Goal: Task Accomplishment & Management: Complete application form

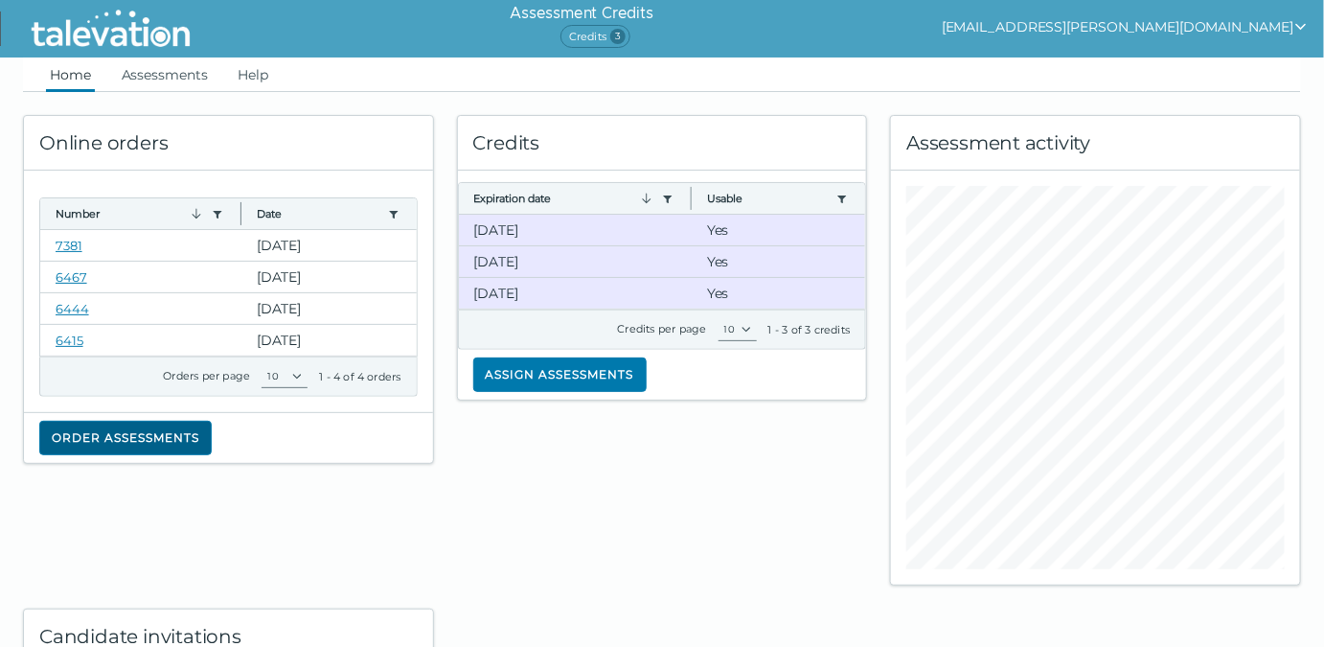
click at [157, 441] on button "Order assessments" at bounding box center [125, 438] width 173 height 35
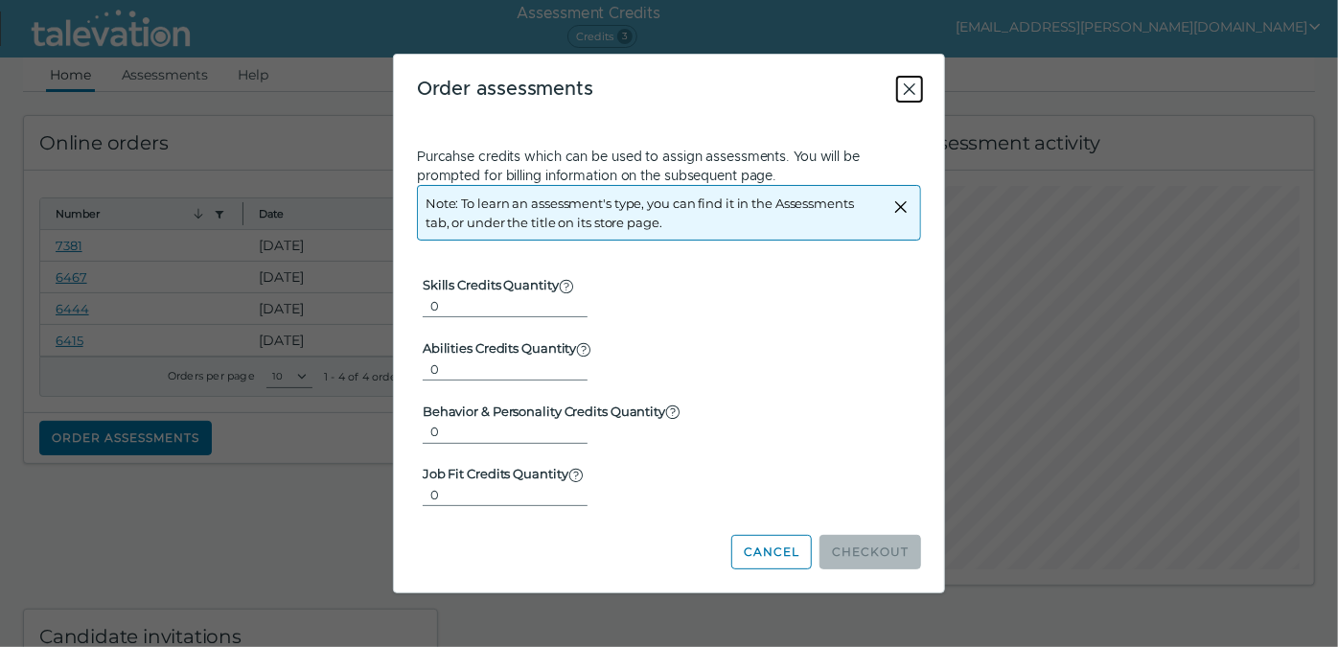
click at [909, 88] on icon "Close" at bounding box center [910, 89] width 12 height 12
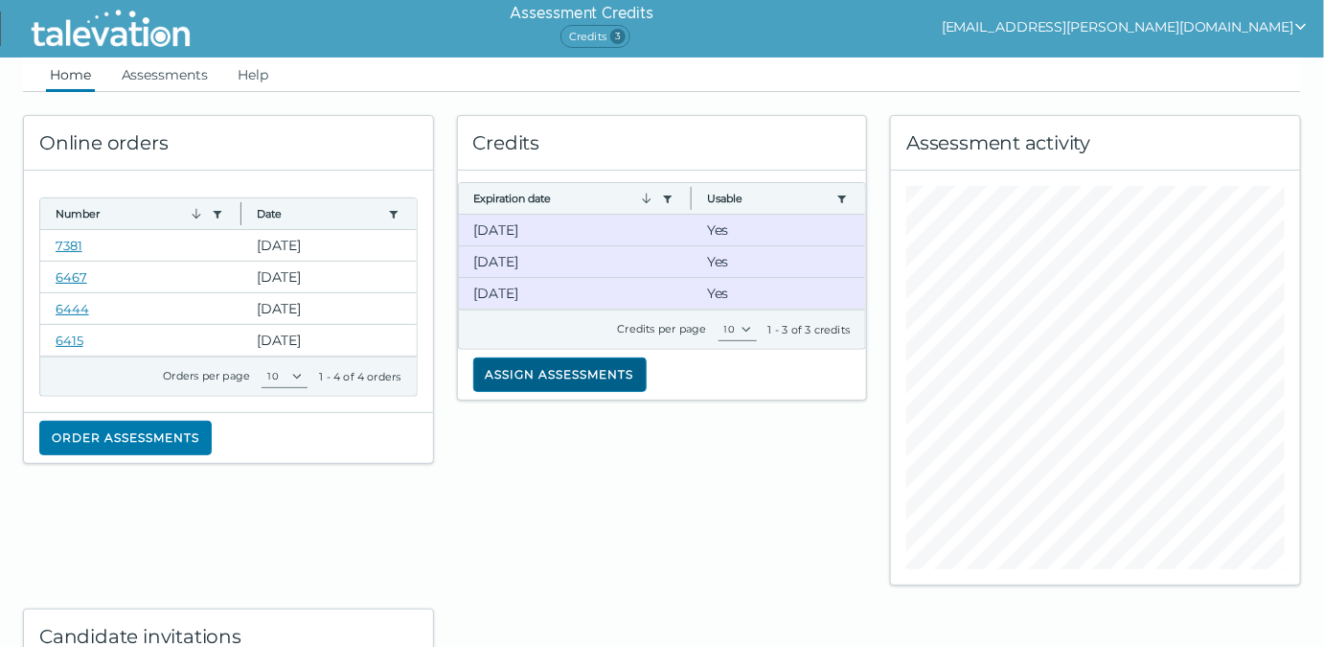
click at [575, 373] on button "Assign assessments" at bounding box center [559, 374] width 173 height 35
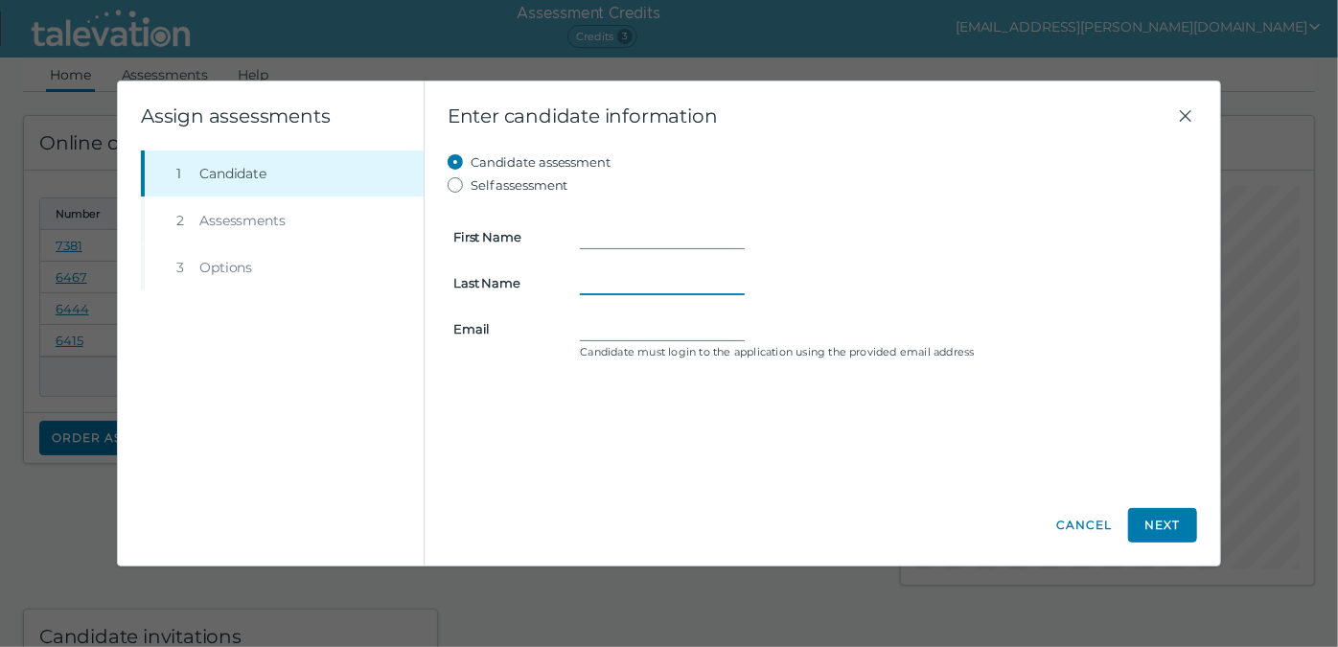
click at [618, 282] on input "Last Name" at bounding box center [662, 282] width 165 height 23
paste input "Gambardello"
click at [586, 282] on input "Gambardello" at bounding box center [662, 282] width 165 height 23
type input "Gambardello"
click at [602, 231] on input "First Name" at bounding box center [662, 236] width 165 height 23
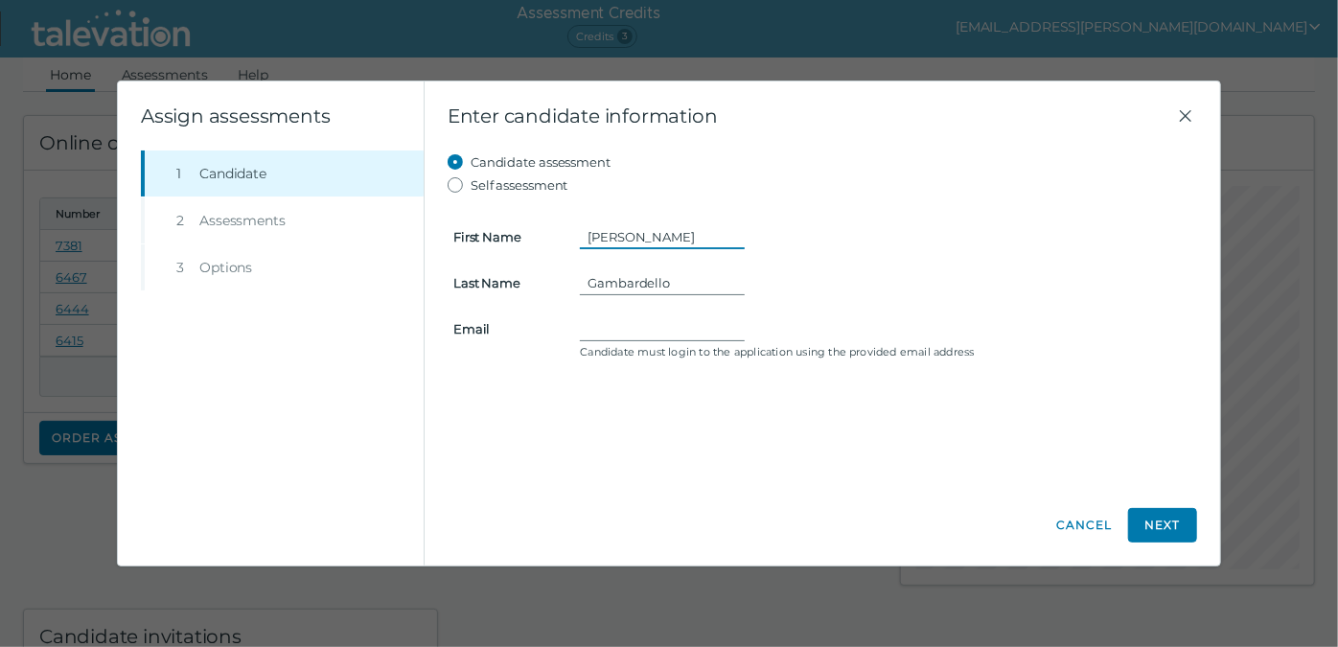
type input "Kyle"
click at [610, 332] on input "Email" at bounding box center [662, 328] width 165 height 23
paste input "ckyle66@aol.com"
type input "ckyle66@aol.com"
click at [1162, 523] on button "Next" at bounding box center [1162, 525] width 69 height 35
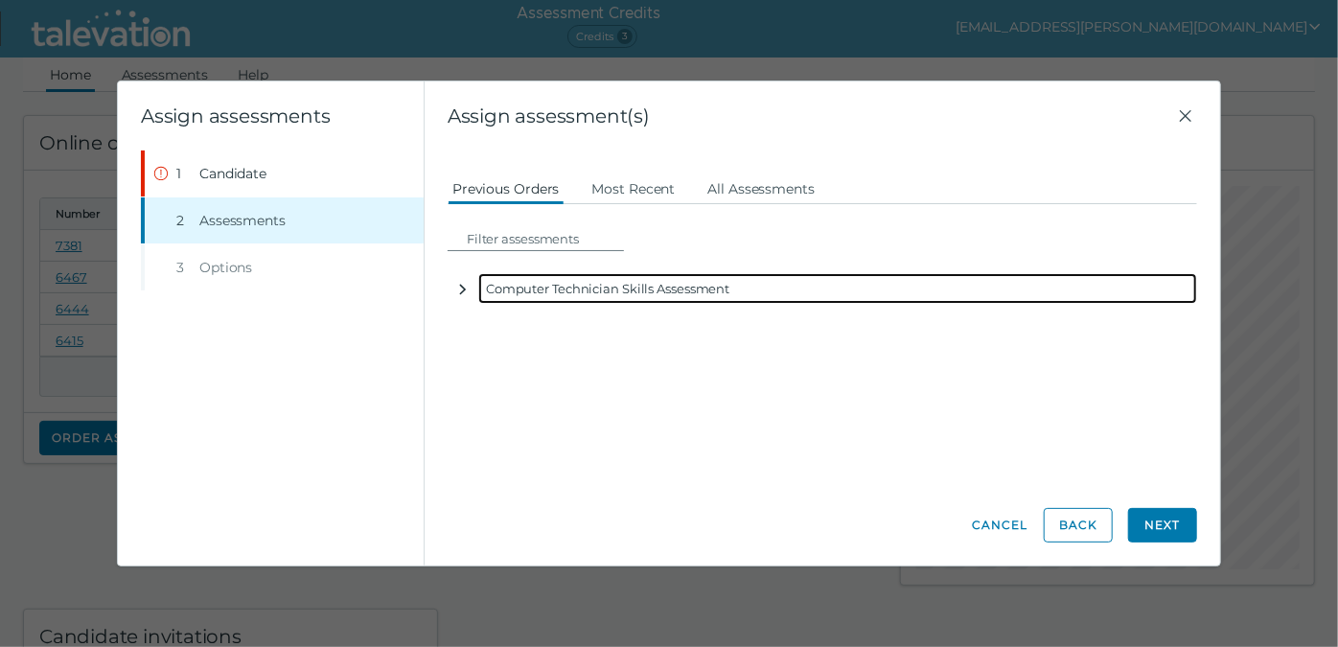
click at [458, 290] on icon "button" at bounding box center [462, 289] width 15 height 15
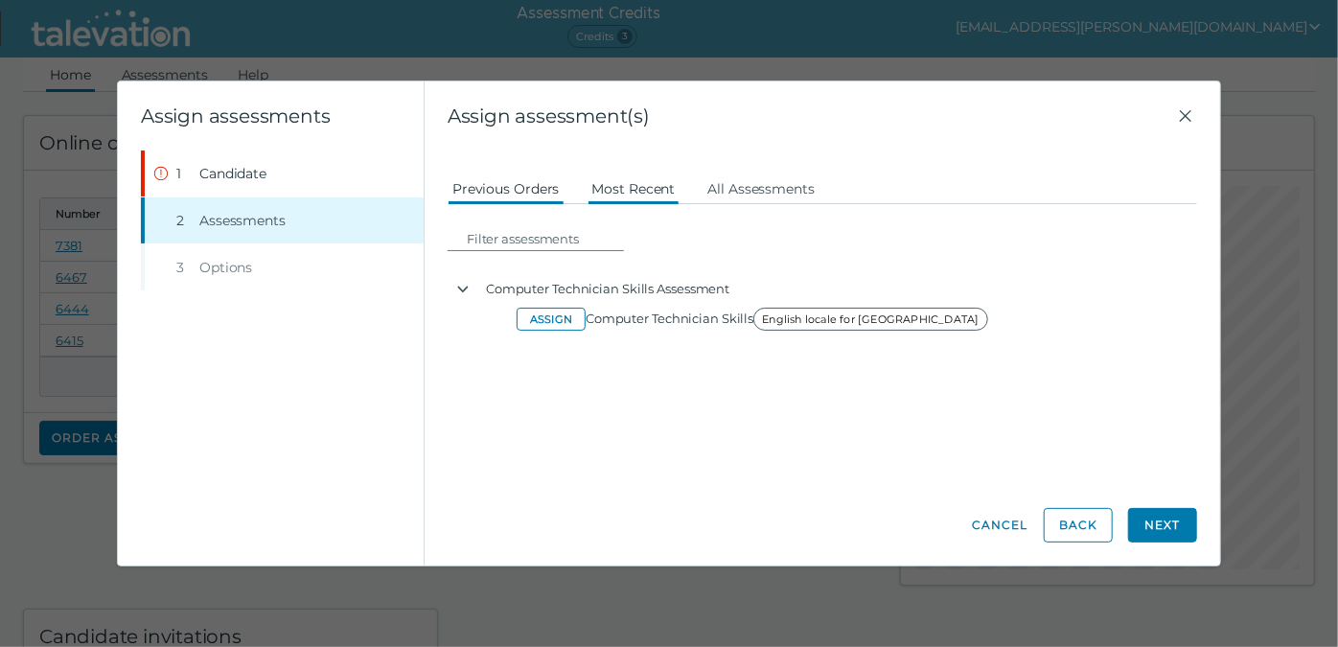
click at [650, 186] on button "Most Recent" at bounding box center [633, 188] width 93 height 35
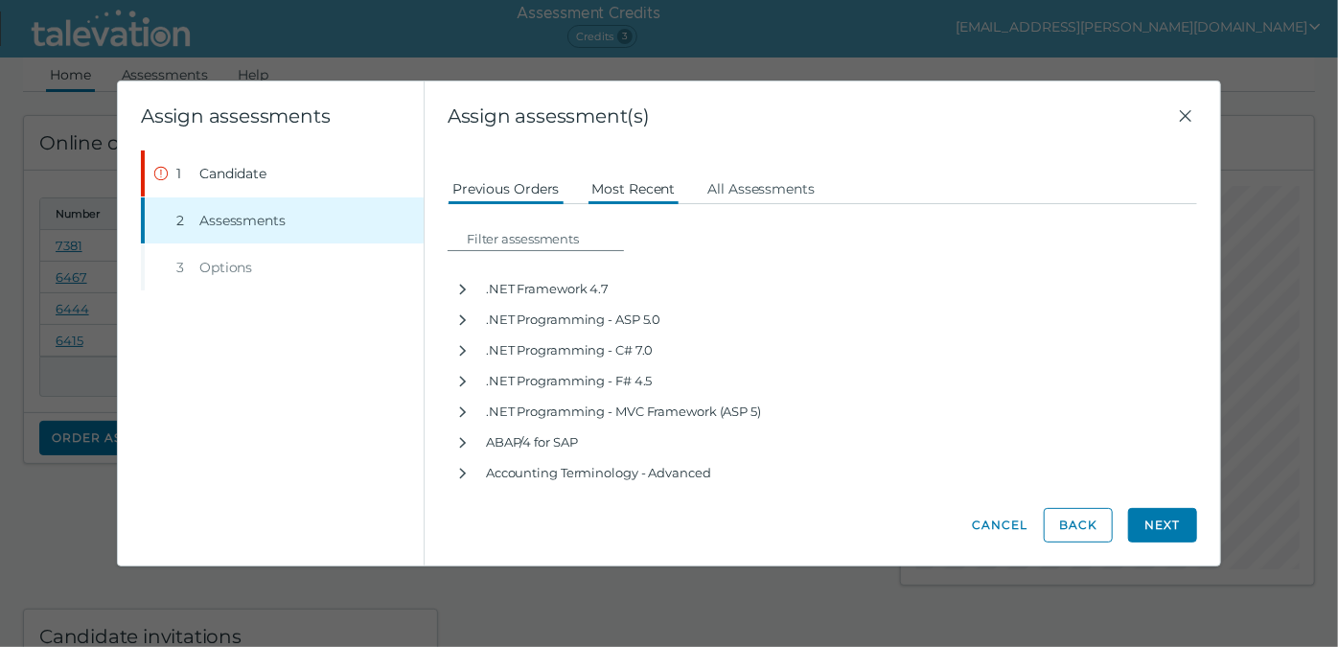
click at [516, 188] on button "Previous Orders" at bounding box center [506, 188] width 117 height 35
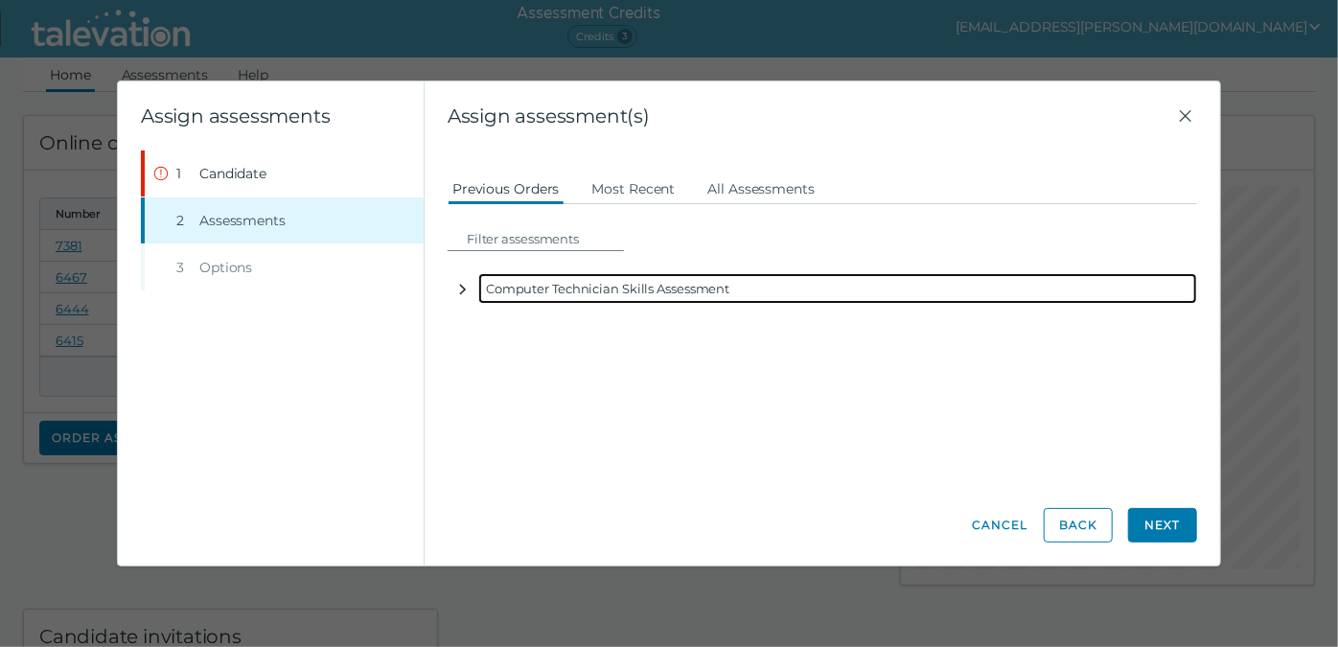
click at [462, 288] on icon "button" at bounding box center [462, 289] width 15 height 15
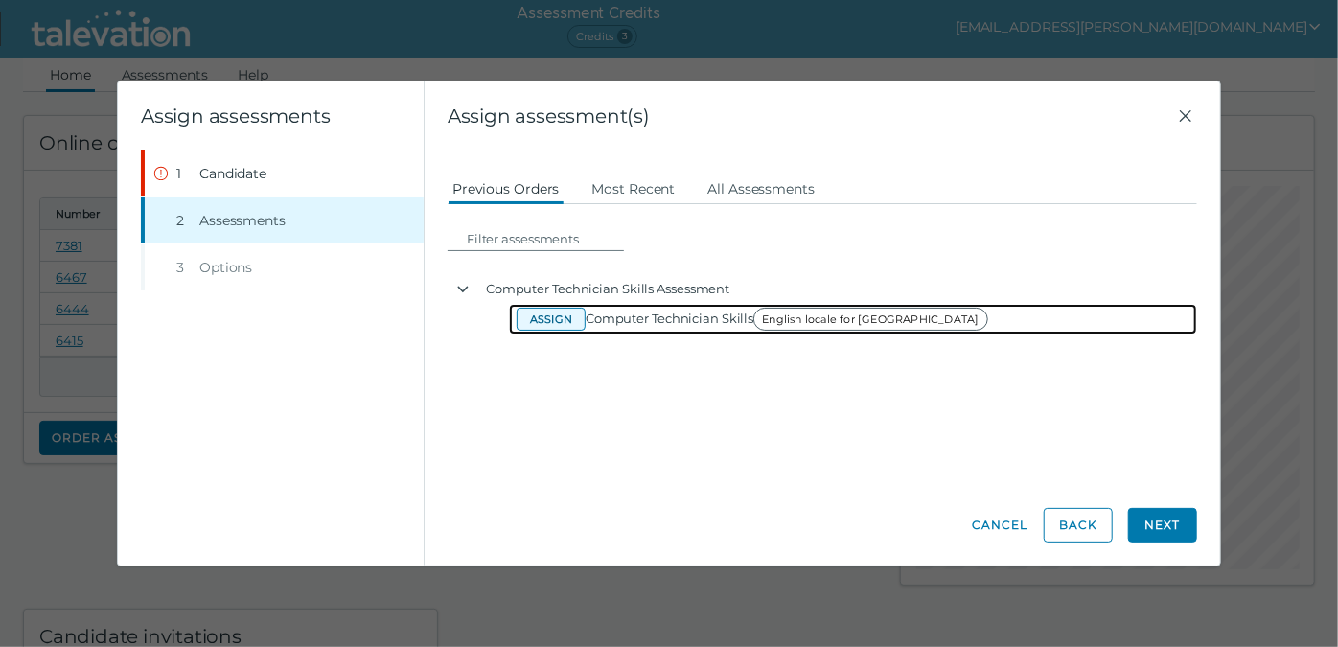
click at [543, 315] on button "Assign" at bounding box center [551, 319] width 69 height 23
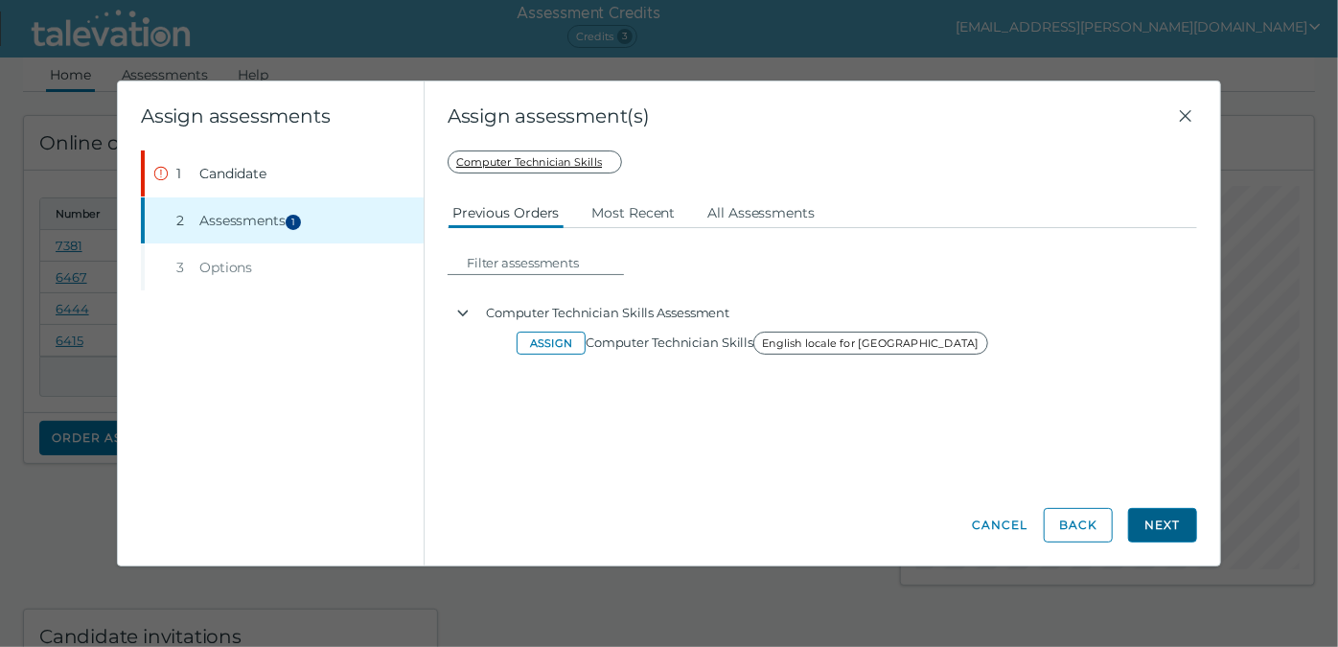
click at [1171, 525] on button "Next" at bounding box center [1162, 525] width 69 height 35
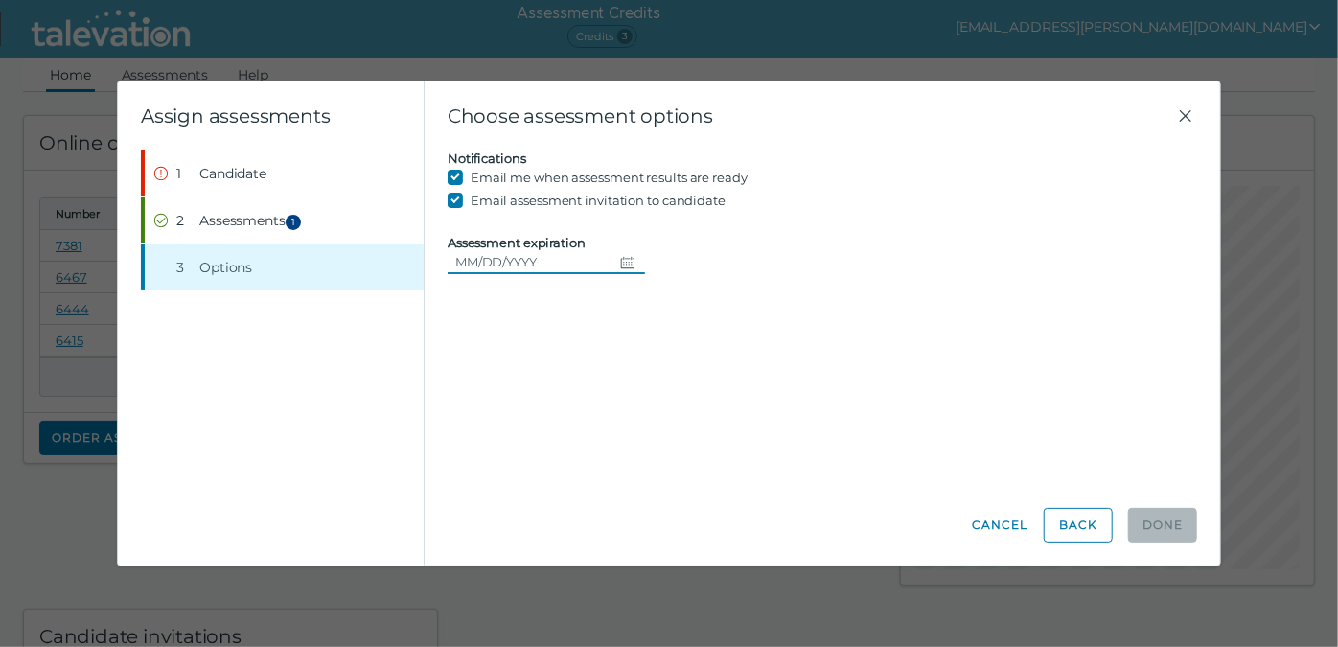
click at [627, 260] on icon "Choose date" at bounding box center [627, 262] width 15 height 15
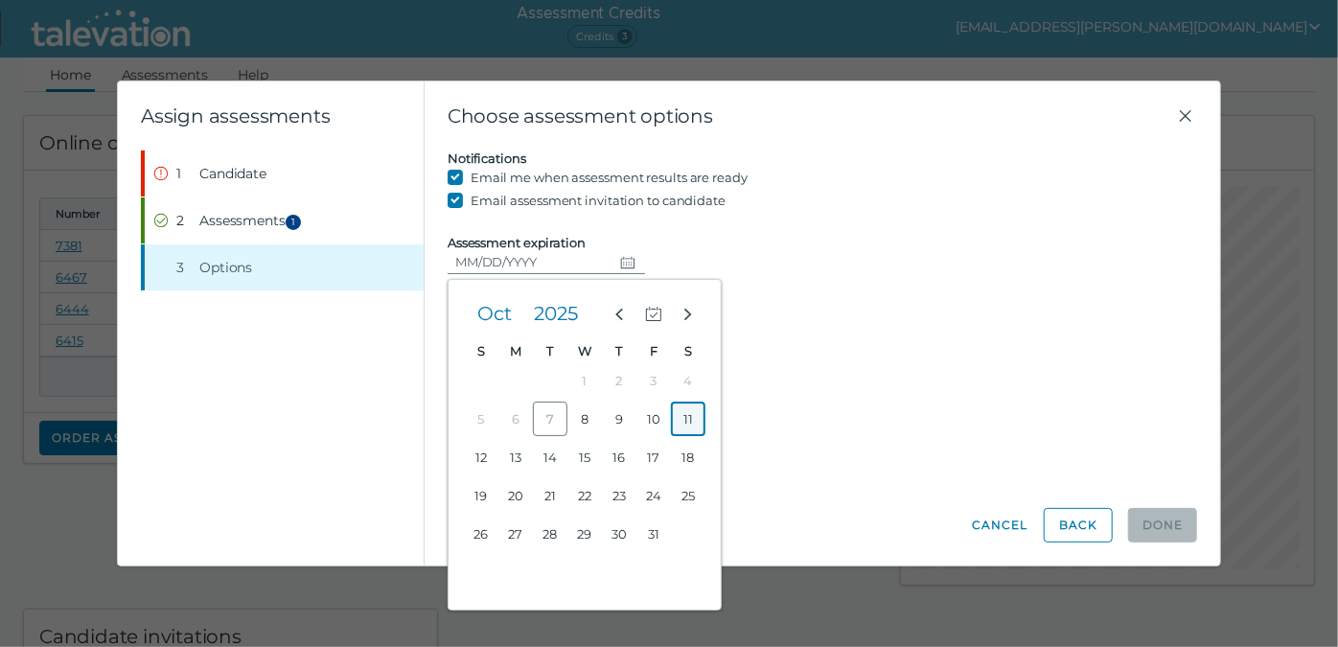
click at [687, 417] on button "11" at bounding box center [688, 419] width 35 height 35
type input "10/11/2025"
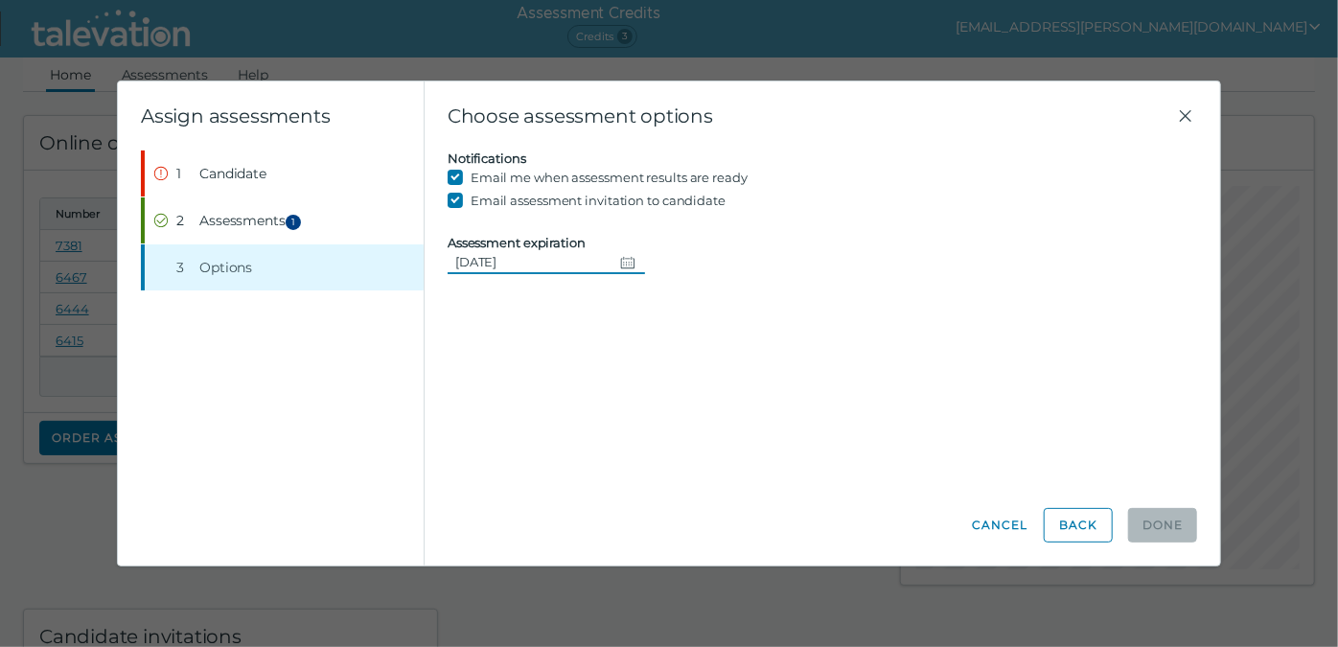
click at [822, 372] on div "Candidate assessment Self assessment First Name Kyle Last Name Gambardello Emai…" at bounding box center [822, 317] width 749 height 334
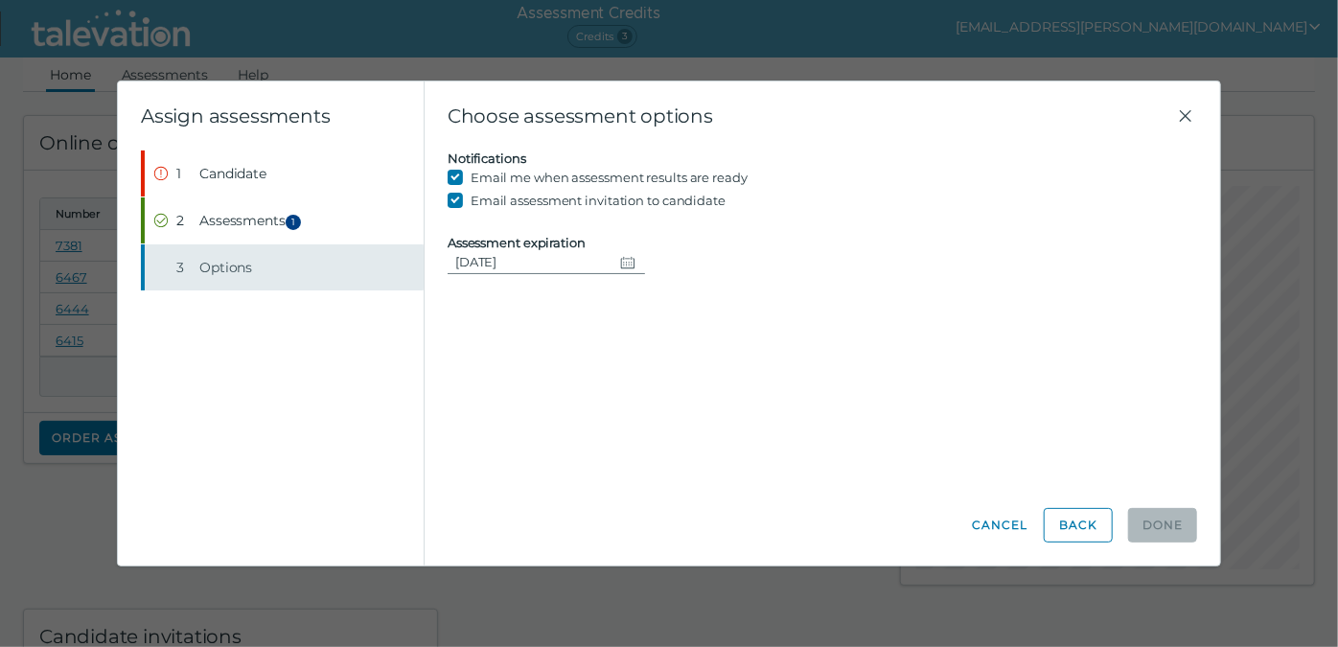
click at [215, 265] on span "Options" at bounding box center [225, 267] width 53 height 19
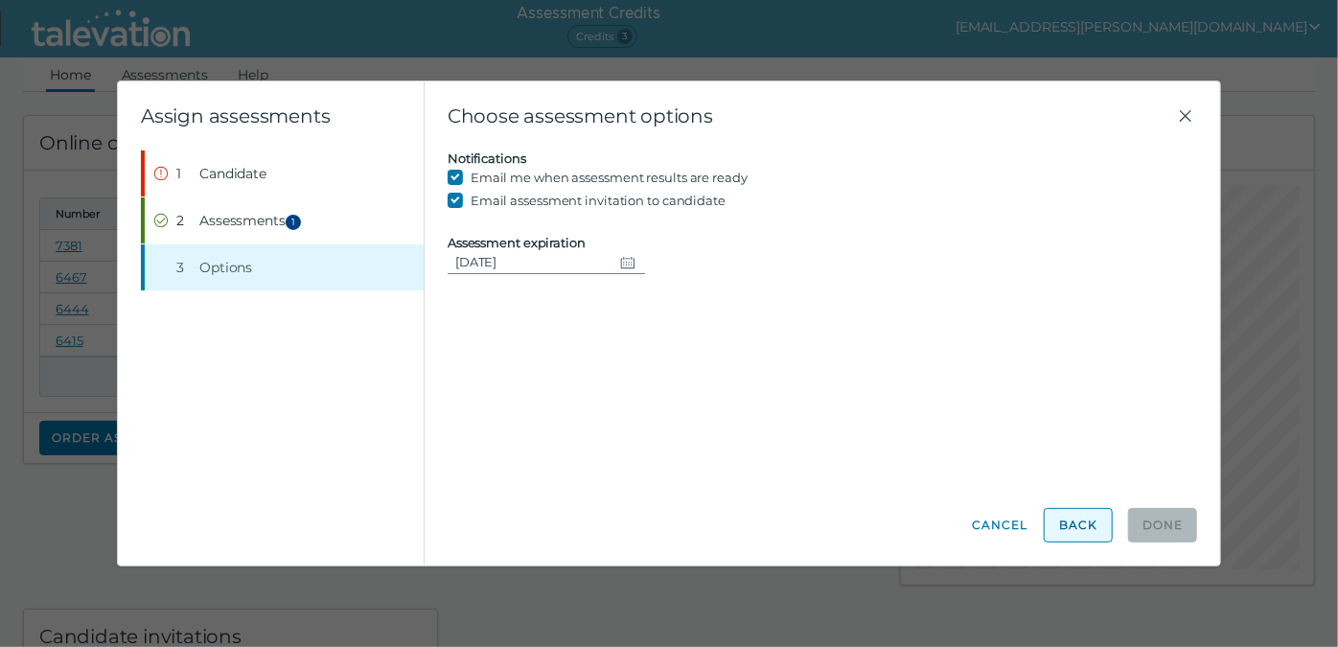
click at [1064, 523] on button "Back" at bounding box center [1078, 525] width 69 height 35
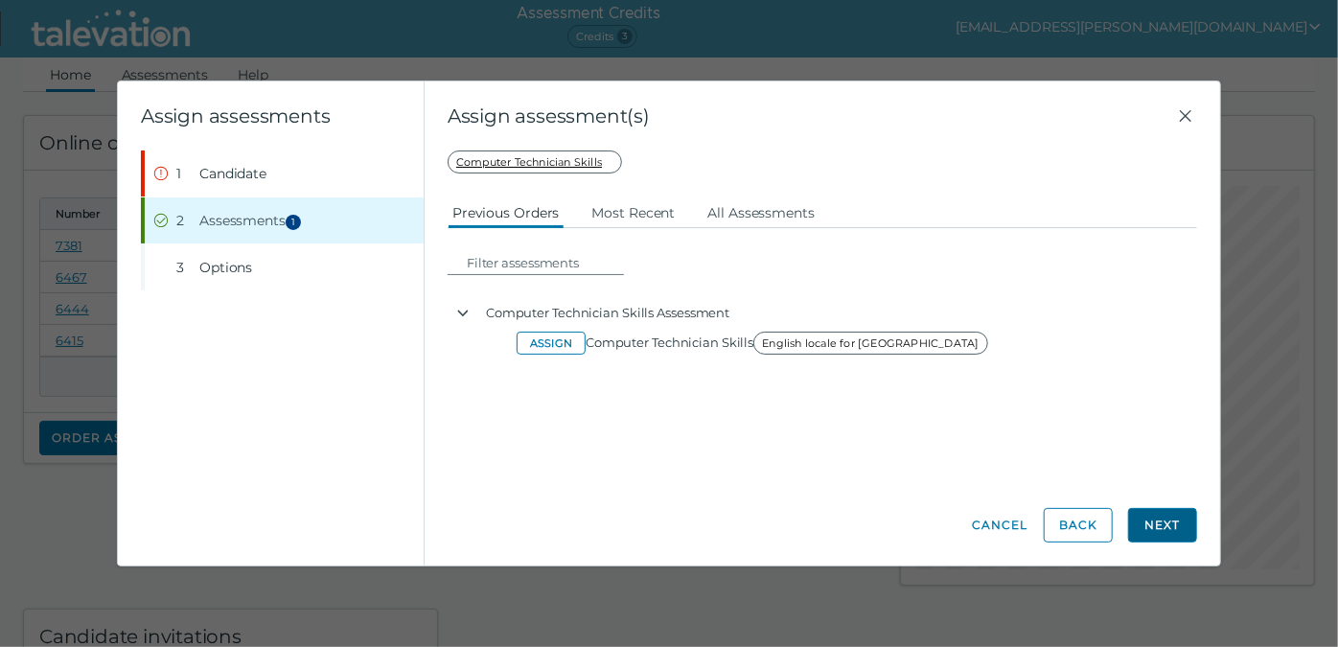
click at [1167, 517] on button "Next" at bounding box center [1162, 525] width 69 height 35
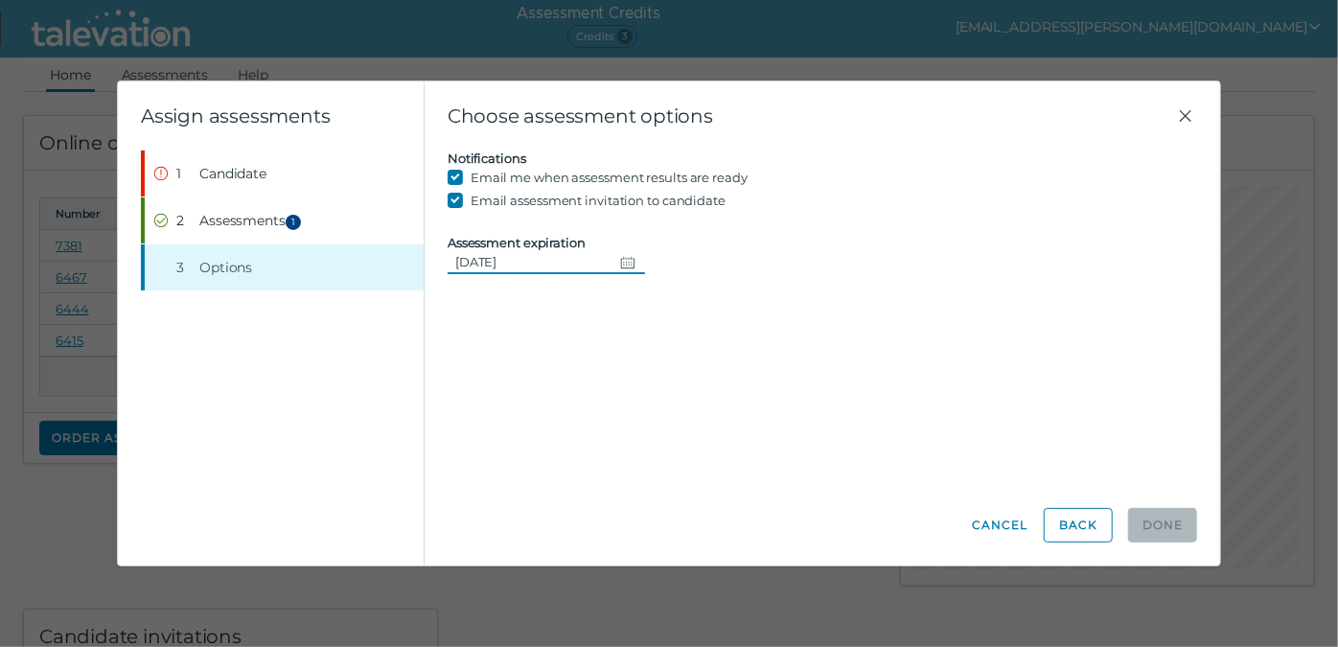
click at [518, 265] on input "10/11/2025" at bounding box center [530, 261] width 165 height 23
click at [623, 263] on icon "Change date, 10/11/2025" at bounding box center [627, 262] width 15 height 15
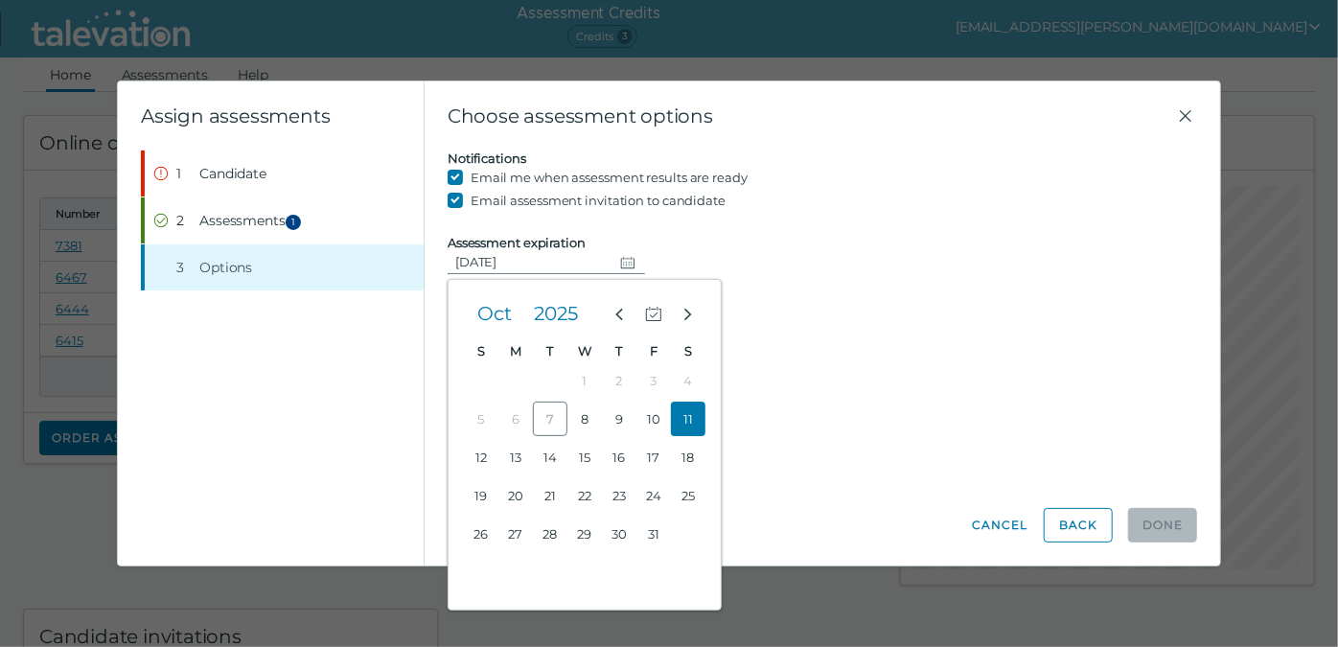
click at [689, 418] on button "11" at bounding box center [688, 419] width 35 height 35
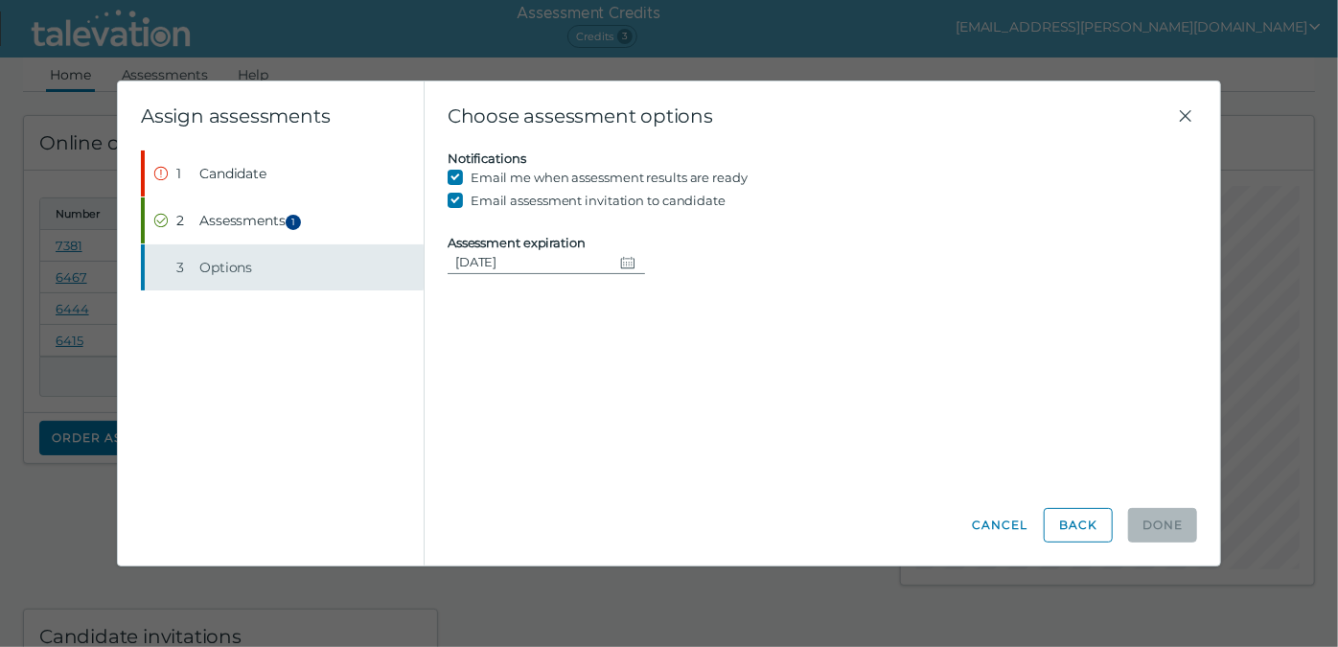
click at [230, 269] on span "Options" at bounding box center [225, 267] width 53 height 19
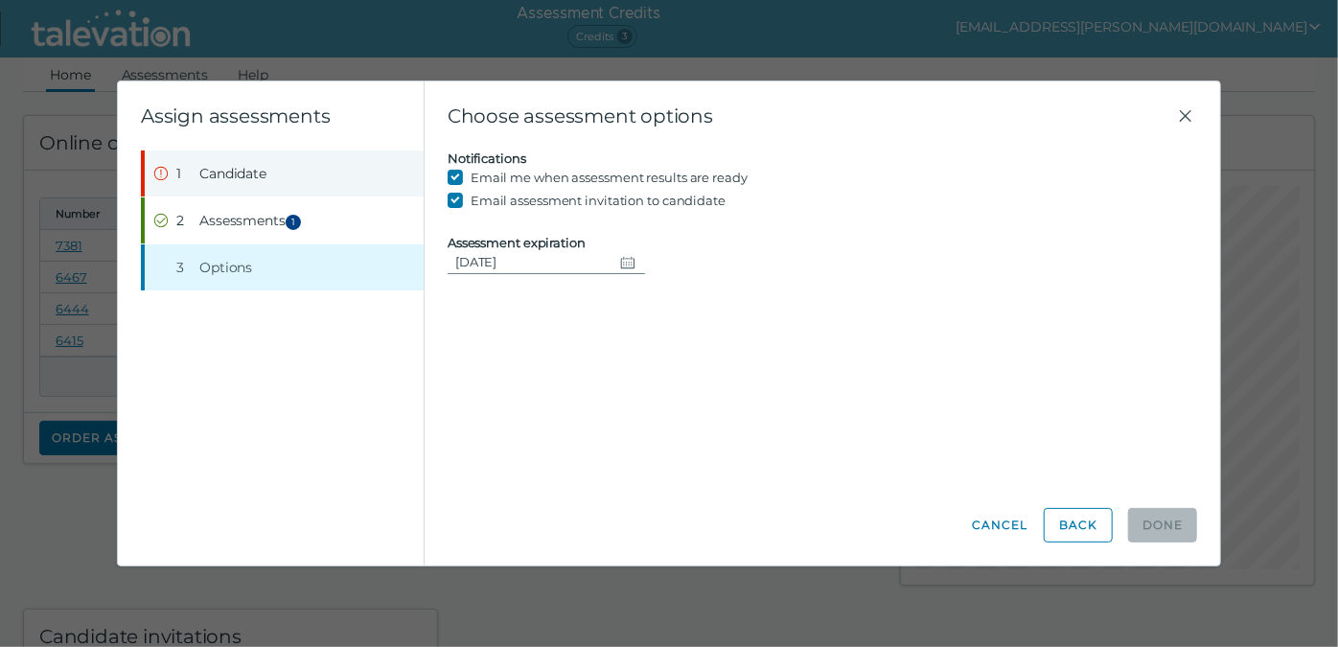
click at [215, 172] on span "Candidate" at bounding box center [232, 173] width 67 height 19
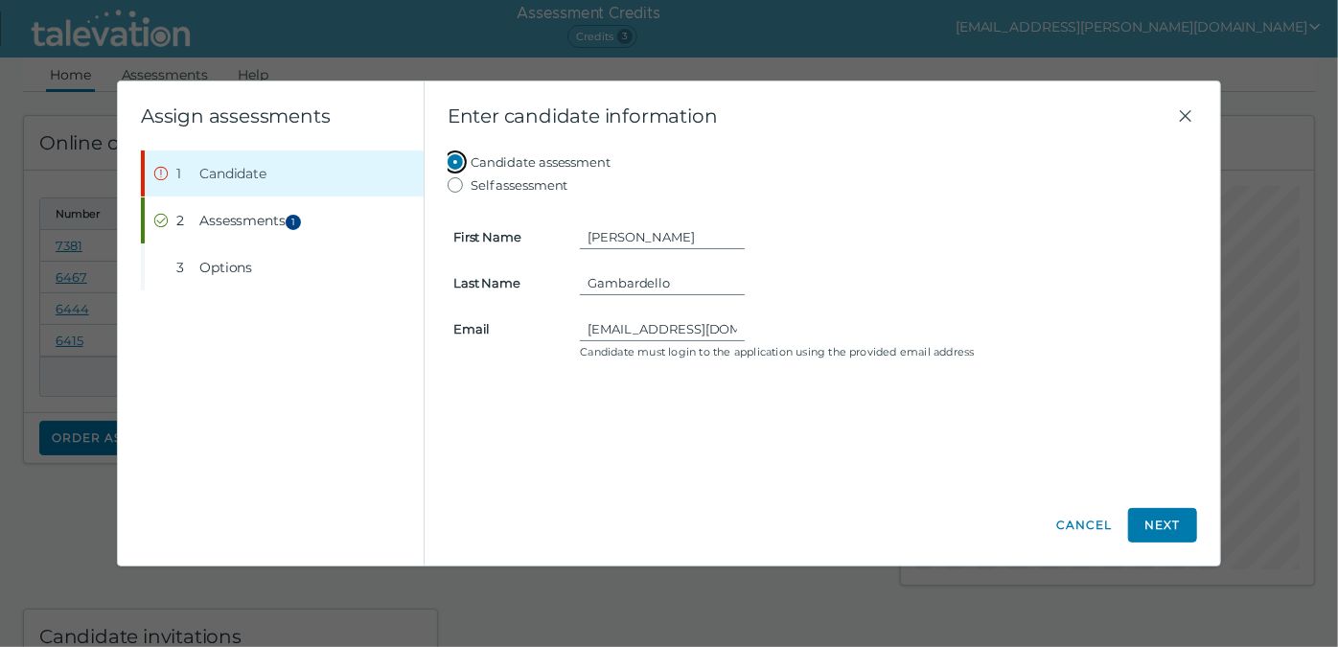
click at [453, 160] on input "Candidate assessment" at bounding box center [459, 161] width 23 height 23
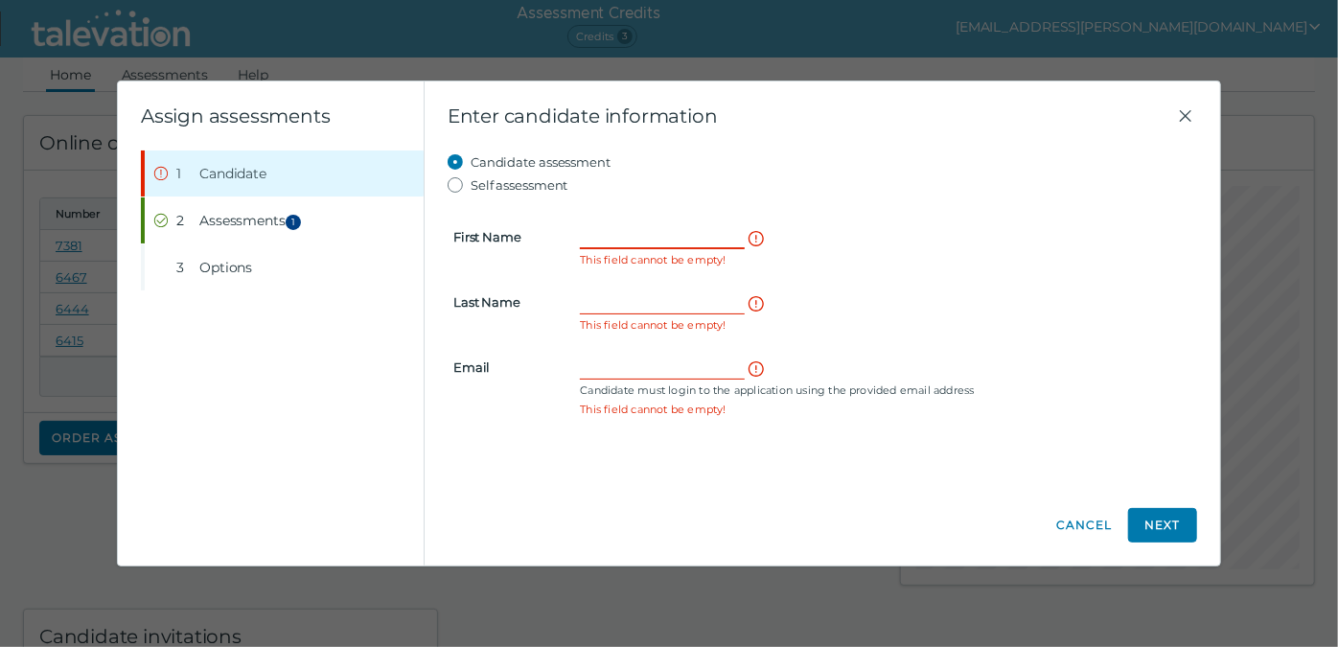
click at [651, 232] on input "First Name" at bounding box center [662, 236] width 165 height 23
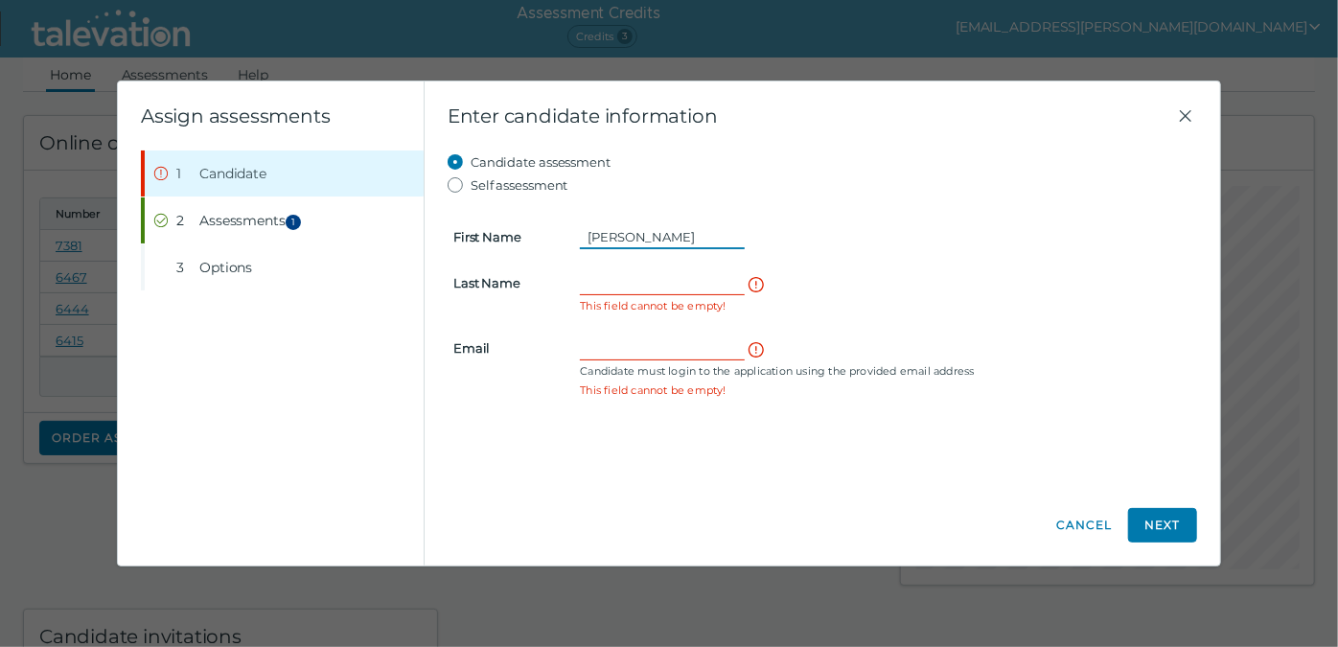
type input "Kyle"
click at [598, 280] on input "Last Name" at bounding box center [662, 282] width 165 height 23
paste input "Gambardello"
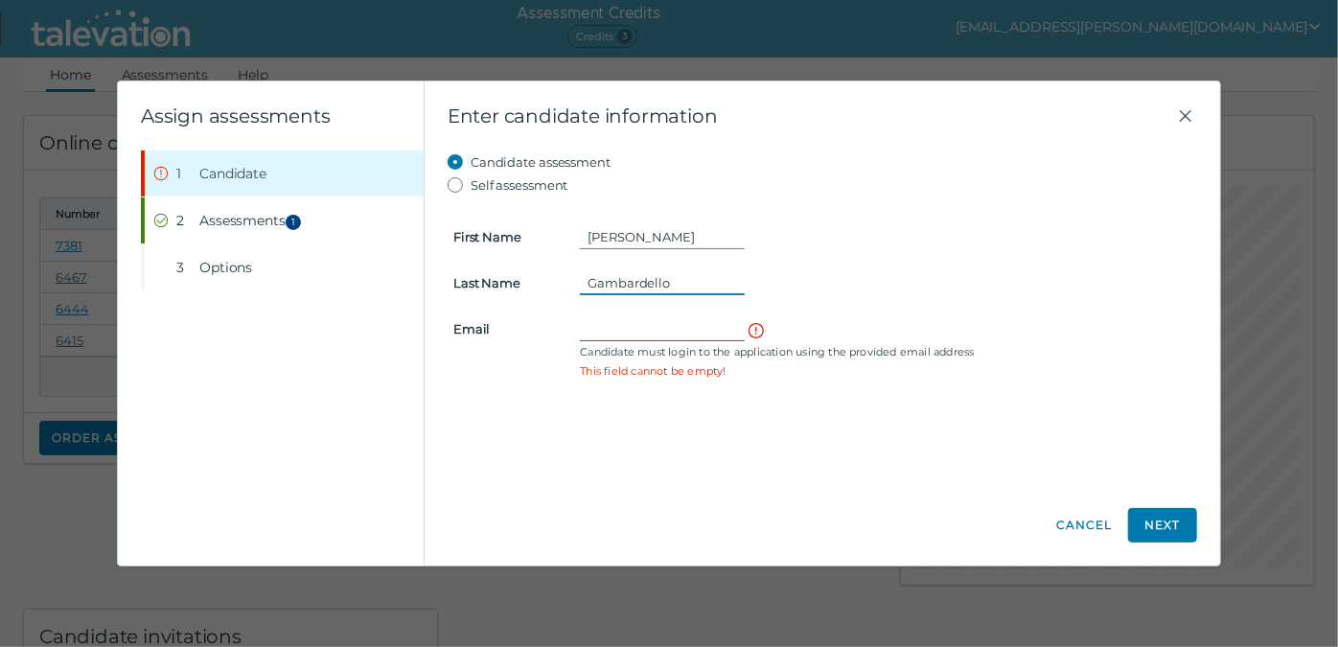
type input "Gambardello"
click at [605, 332] on input "Email" at bounding box center [662, 328] width 165 height 23
paste input "ckyle66@aol.com"
type input "ckyle66@aol.com"
click at [794, 448] on div "Candidate assessment Self assessment First Name Kyle Last Name Gambardello Emai…" at bounding box center [822, 317] width 749 height 334
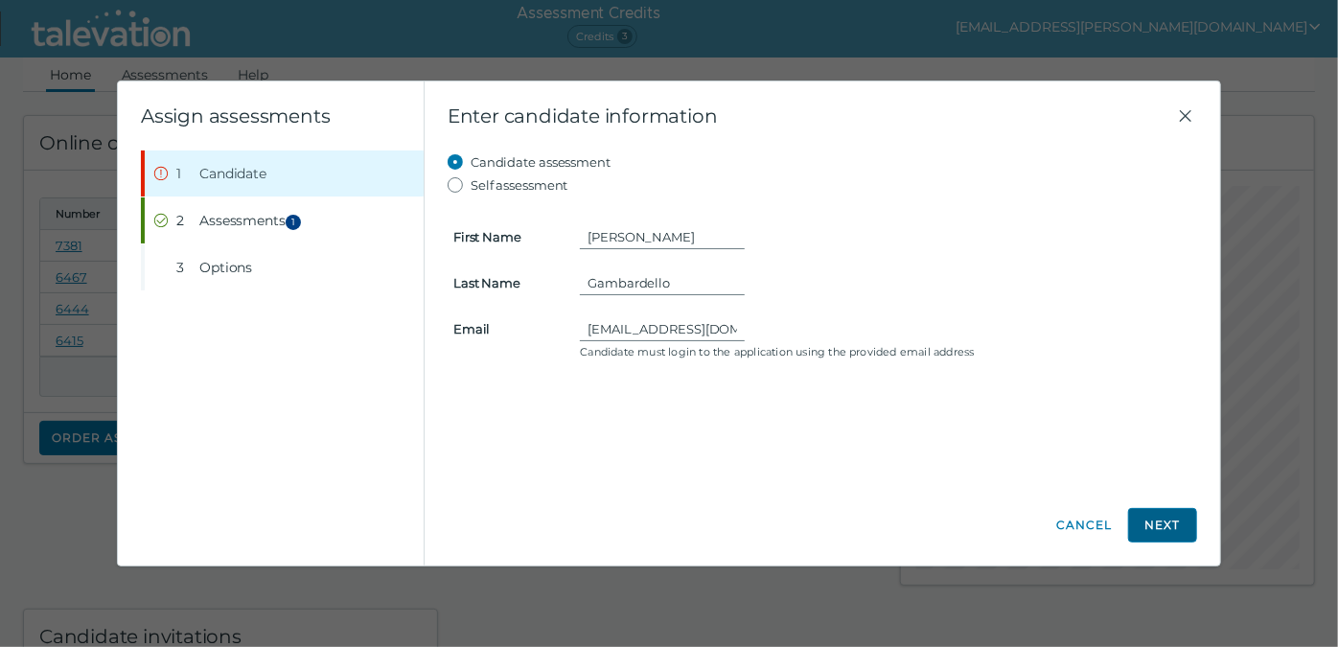
click at [1157, 518] on button "Next" at bounding box center [1162, 525] width 69 height 35
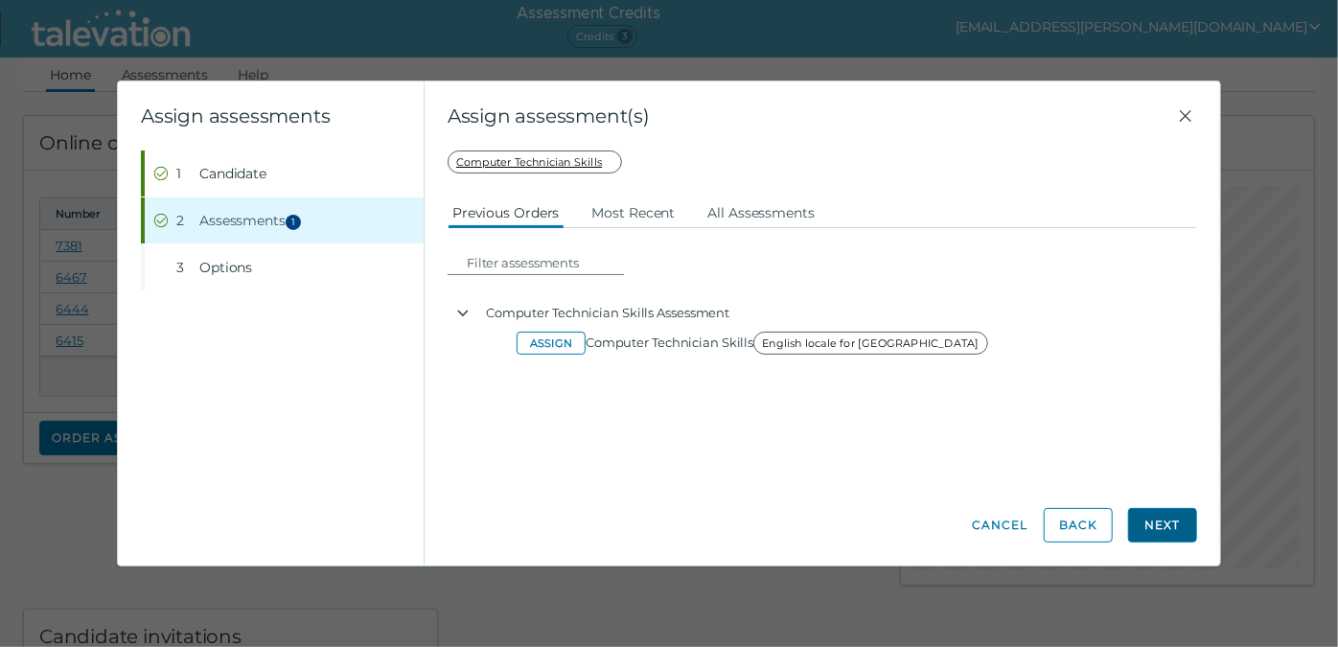
click at [1181, 526] on button "Next" at bounding box center [1162, 525] width 69 height 35
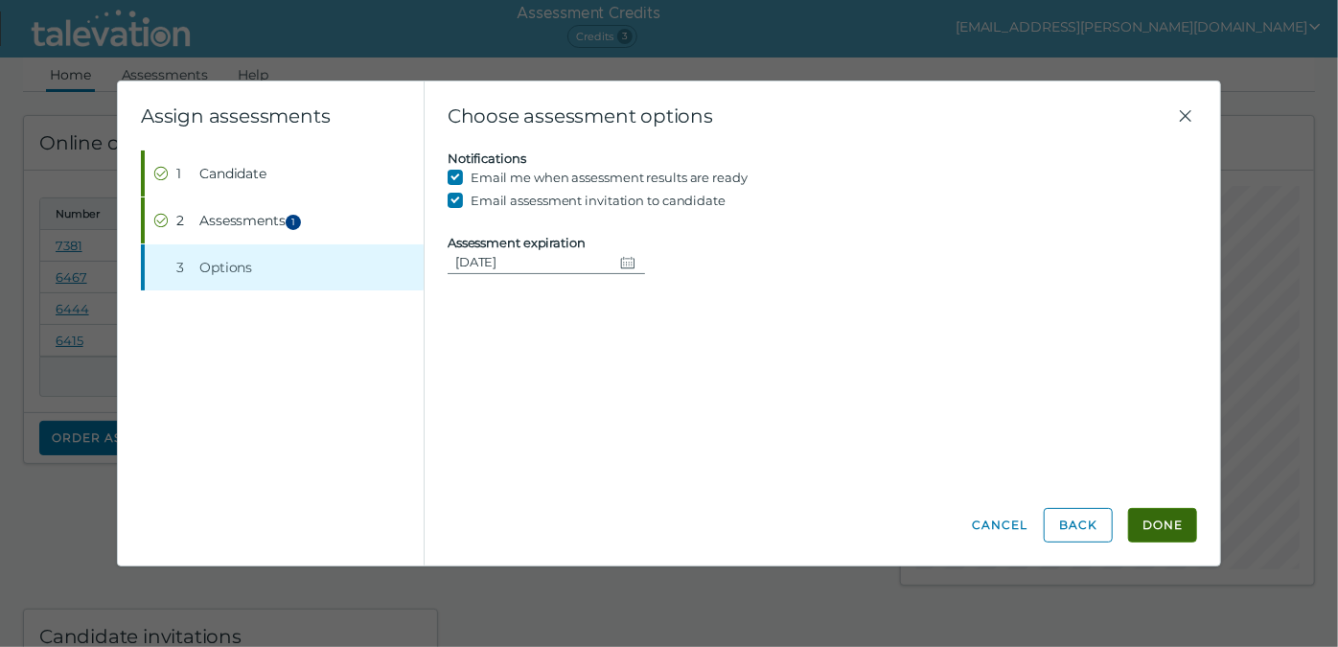
click at [1160, 524] on button "Done" at bounding box center [1162, 525] width 69 height 35
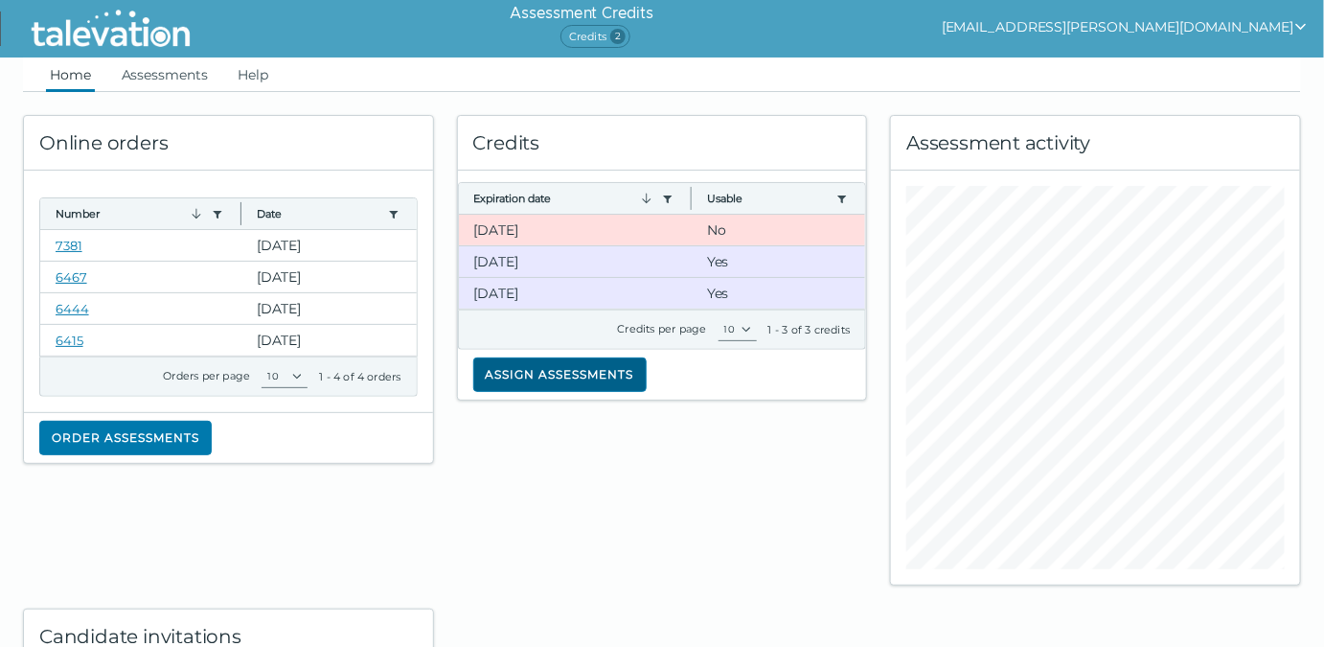
click at [543, 369] on button "Assign assessments" at bounding box center [559, 374] width 173 height 35
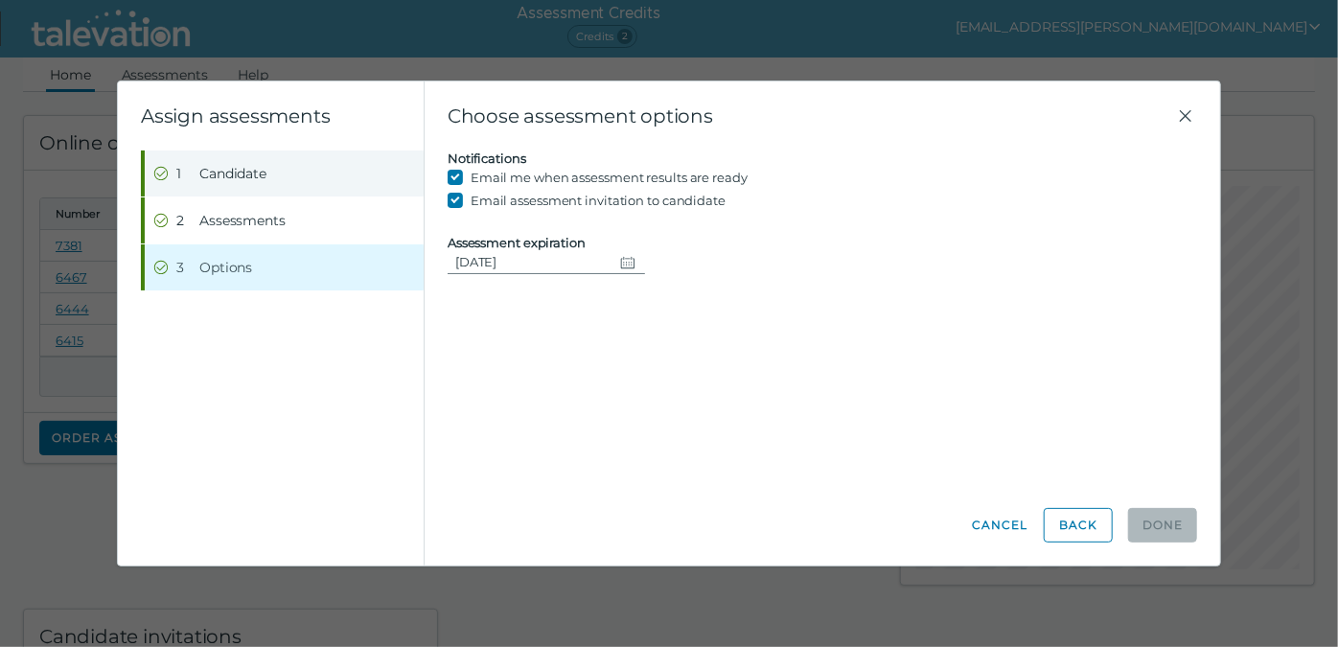
click at [247, 175] on span "Candidate" at bounding box center [232, 173] width 67 height 19
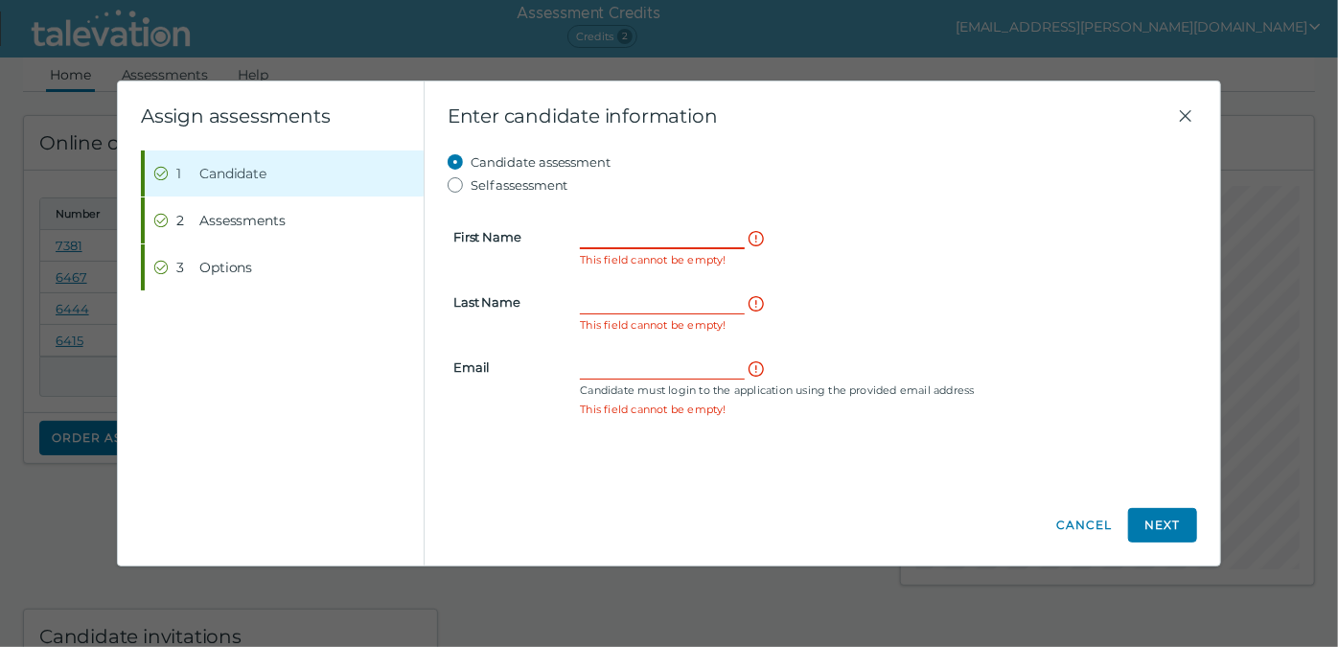
click at [610, 238] on input "First Name" at bounding box center [662, 236] width 165 height 23
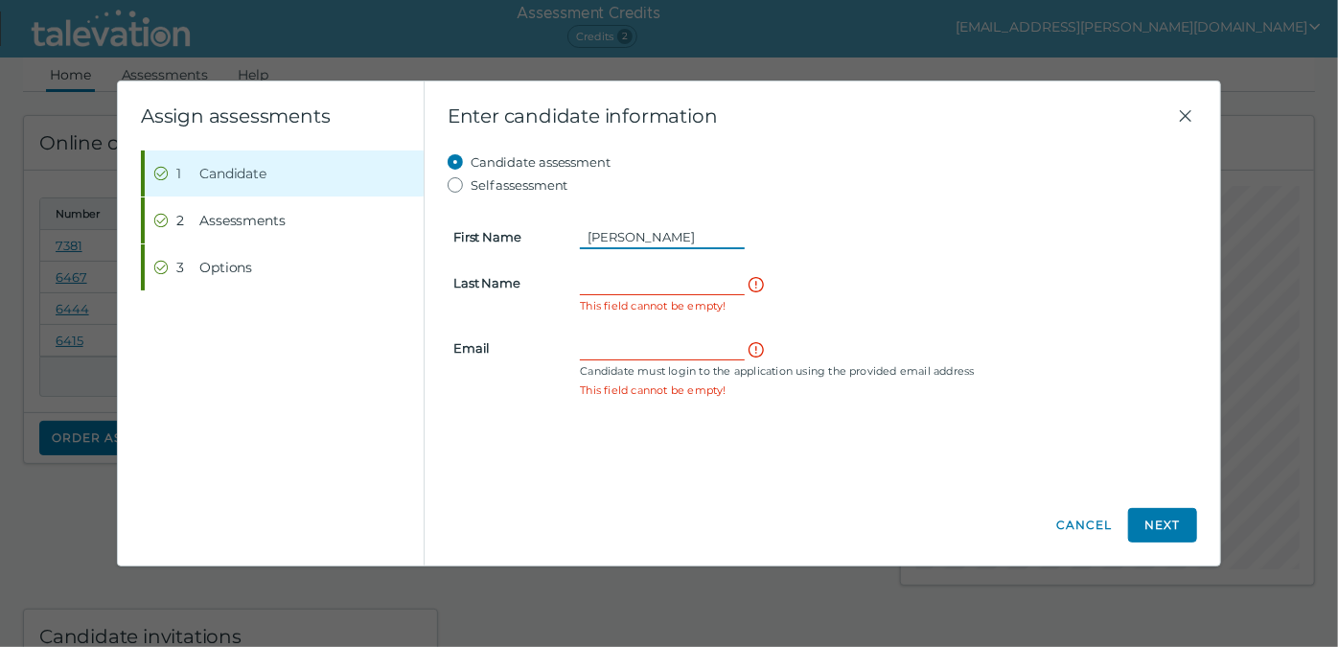
type input "Amir"
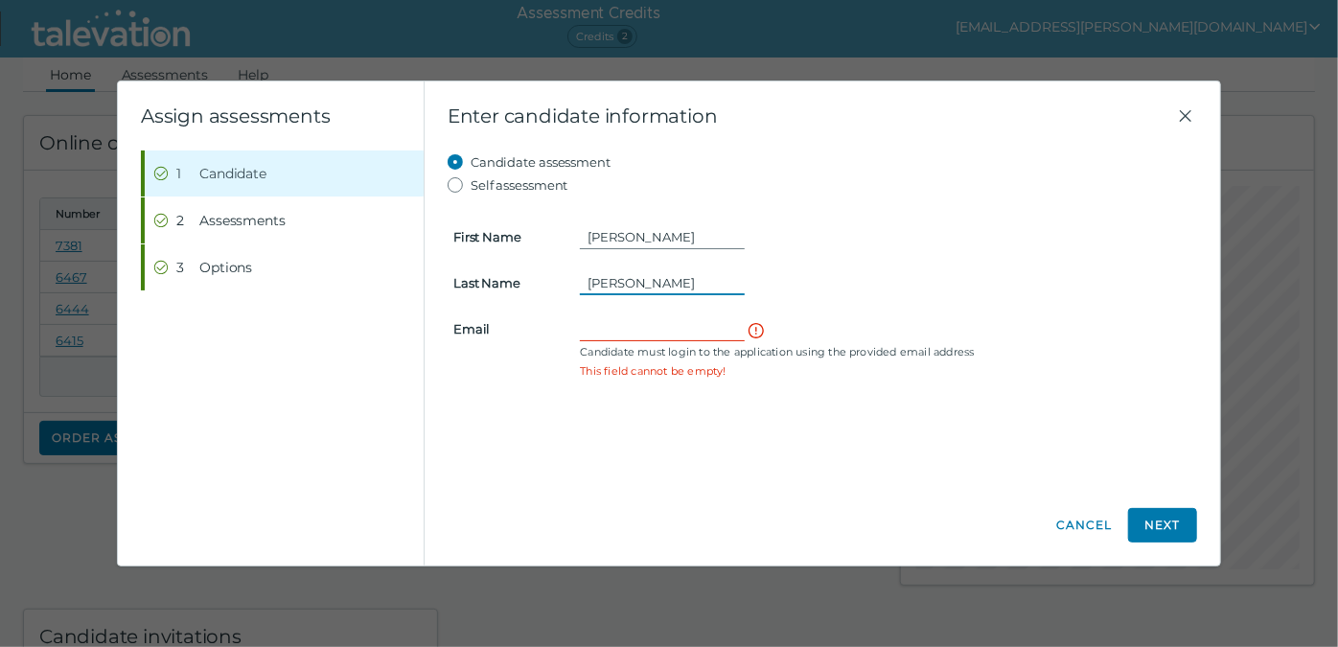
type input "Lewis"
click at [610, 330] on input "Email" at bounding box center [662, 328] width 165 height 23
paste input "Amir04Lewis@yahoo.com"
type input "Amir04Lewis@yahoo.com"
click at [1167, 522] on button "Next" at bounding box center [1162, 525] width 69 height 35
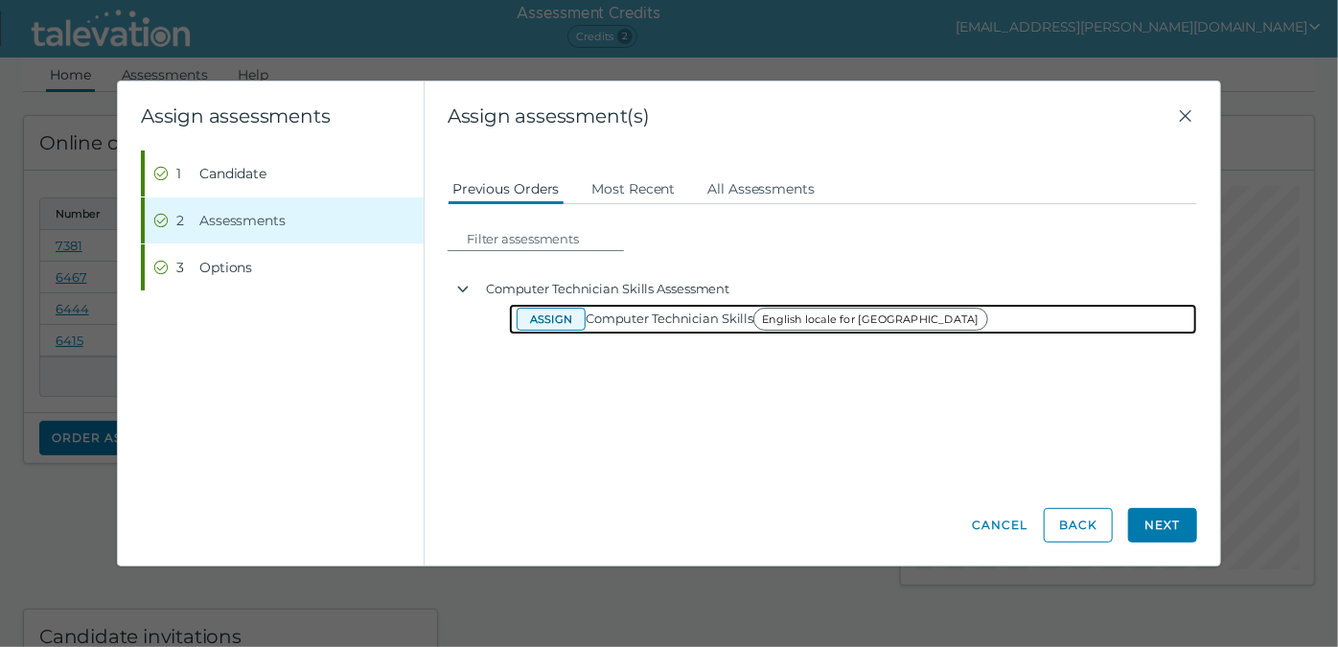
click at [557, 316] on button "Assign" at bounding box center [551, 319] width 69 height 23
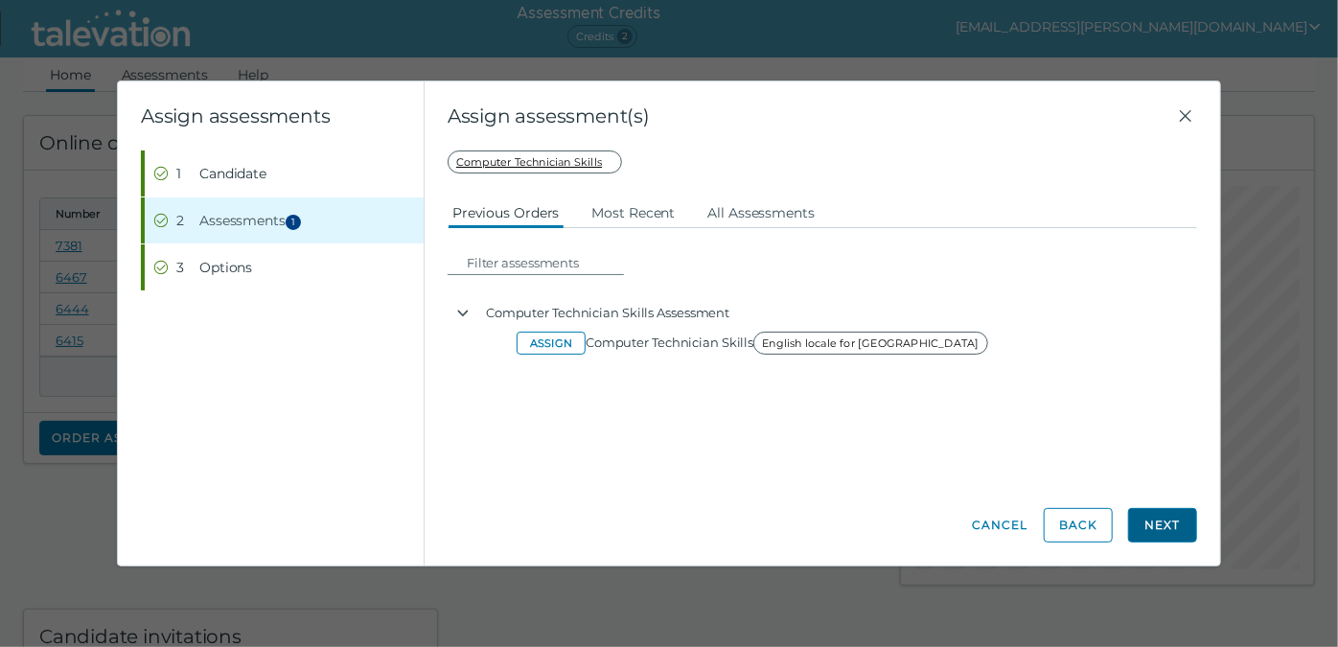
click at [1172, 523] on button "Next" at bounding box center [1162, 525] width 69 height 35
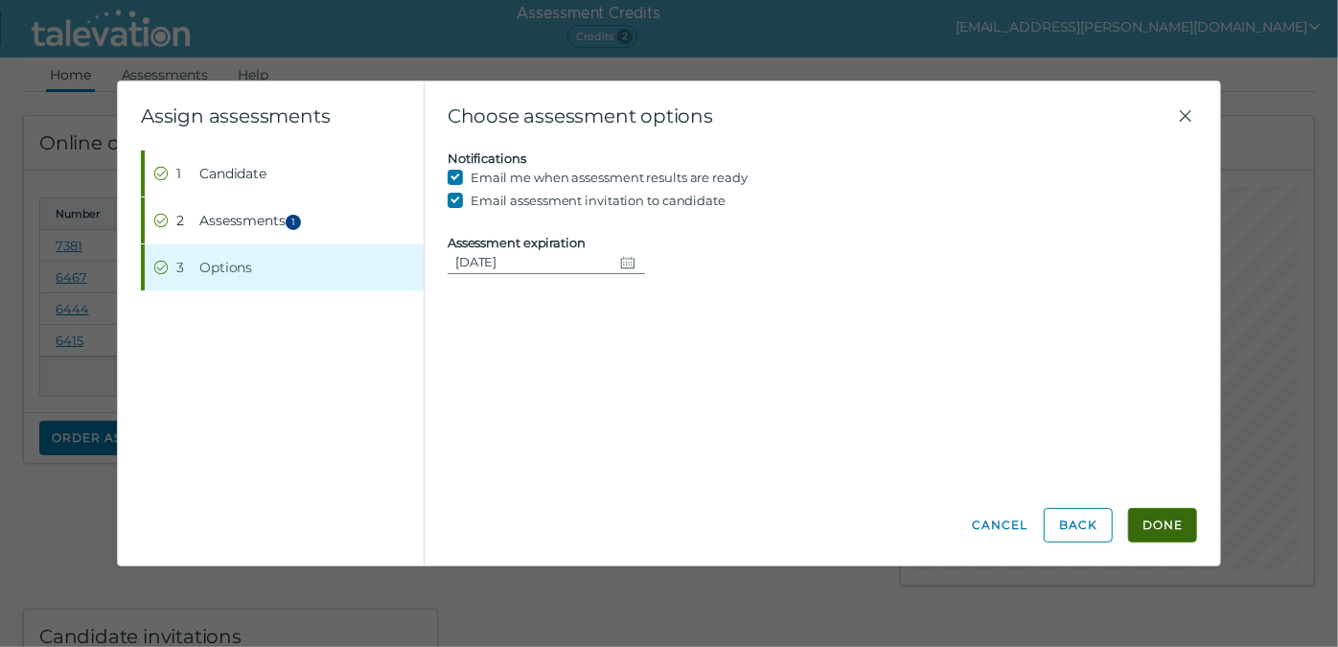
click at [1163, 521] on button "Done" at bounding box center [1162, 525] width 69 height 35
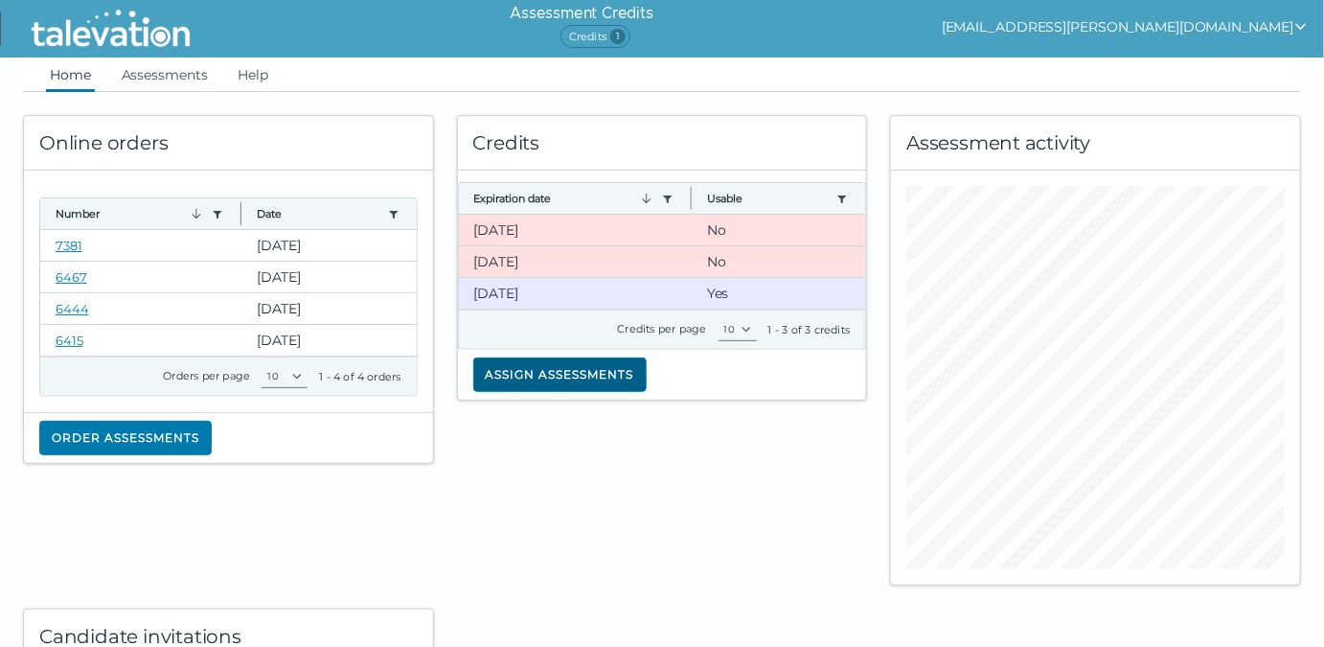
click at [547, 370] on button "Assign assessments" at bounding box center [559, 374] width 173 height 35
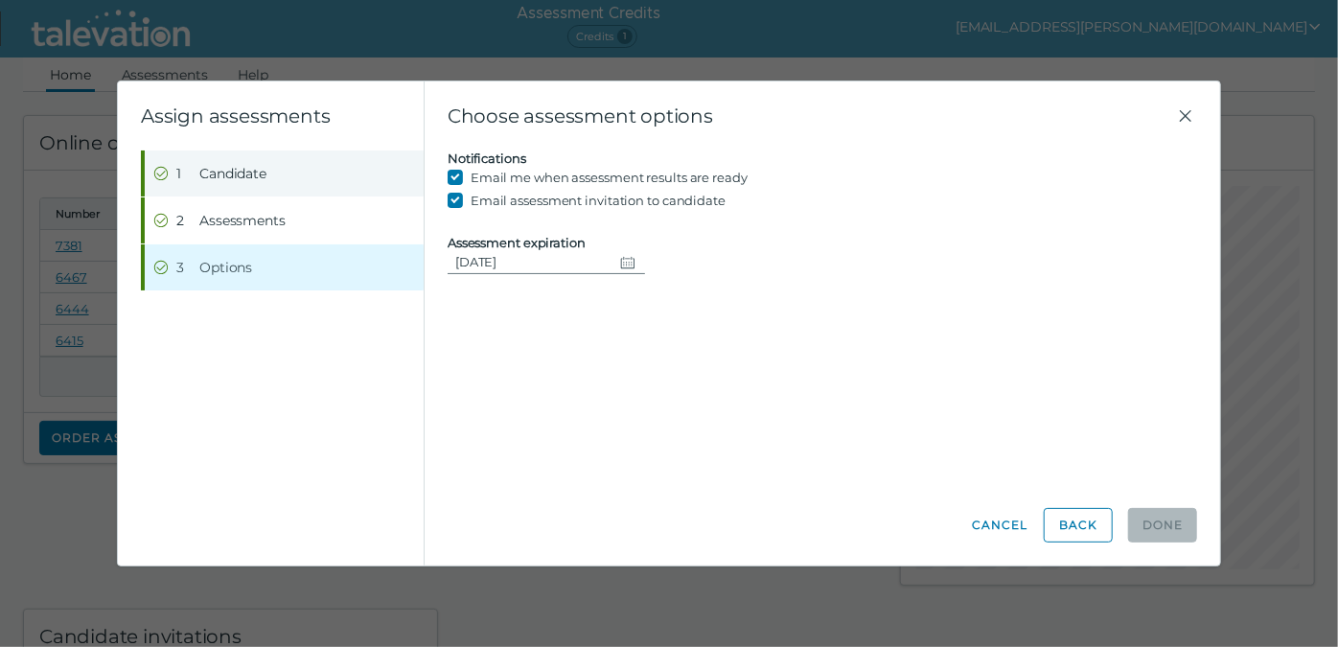
click at [264, 176] on span "Candidate" at bounding box center [232, 173] width 67 height 19
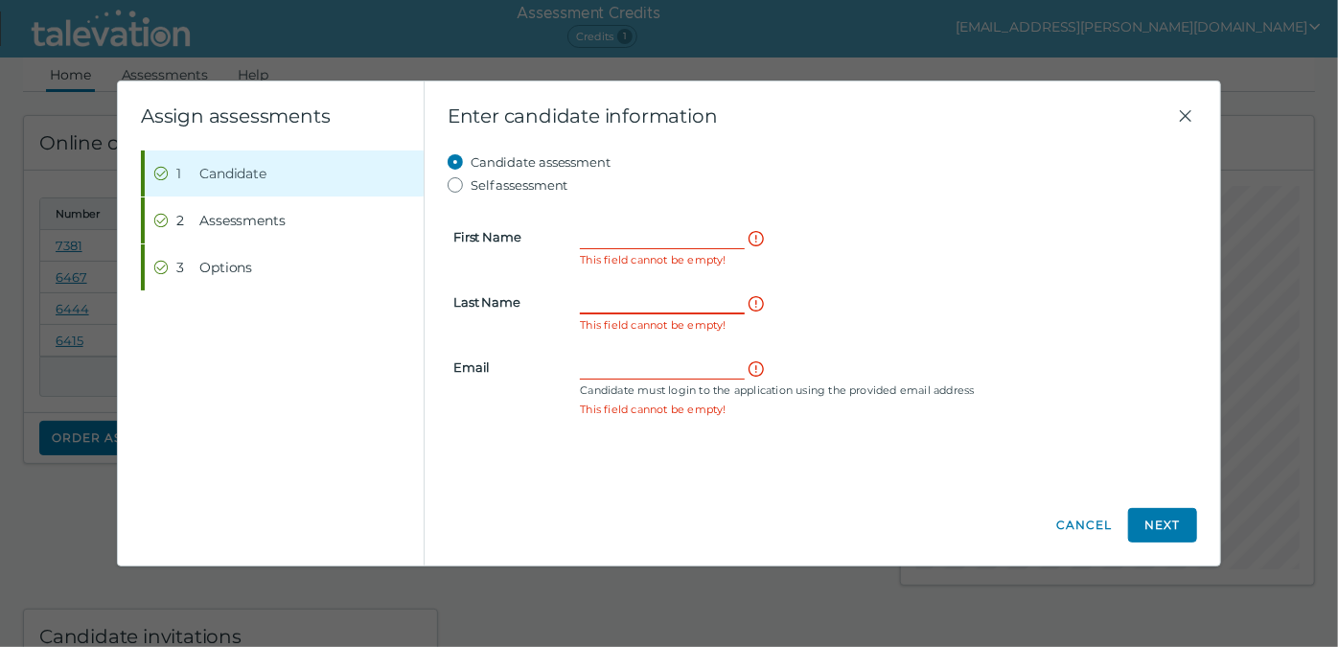
click at [610, 303] on input "Last Name" at bounding box center [662, 301] width 165 height 23
paste input "Pellot Jr"
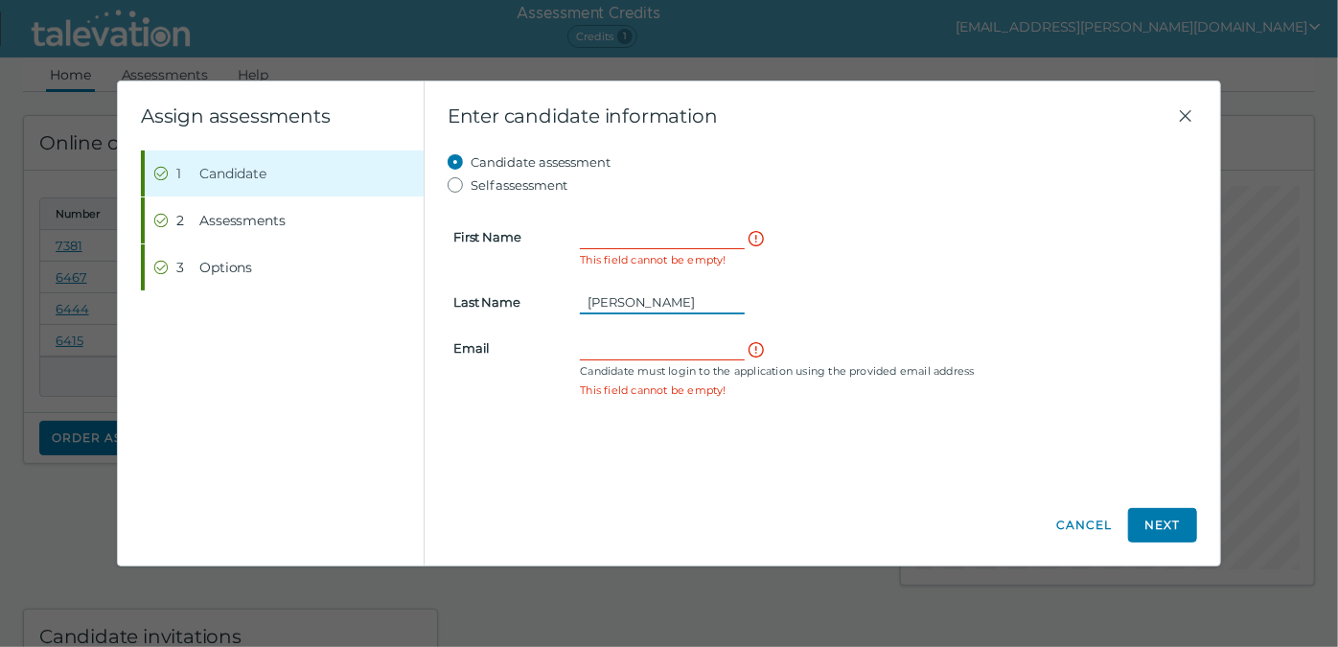
type input "Pellot Jr"
click at [598, 237] on input "First Name" at bounding box center [662, 236] width 165 height 23
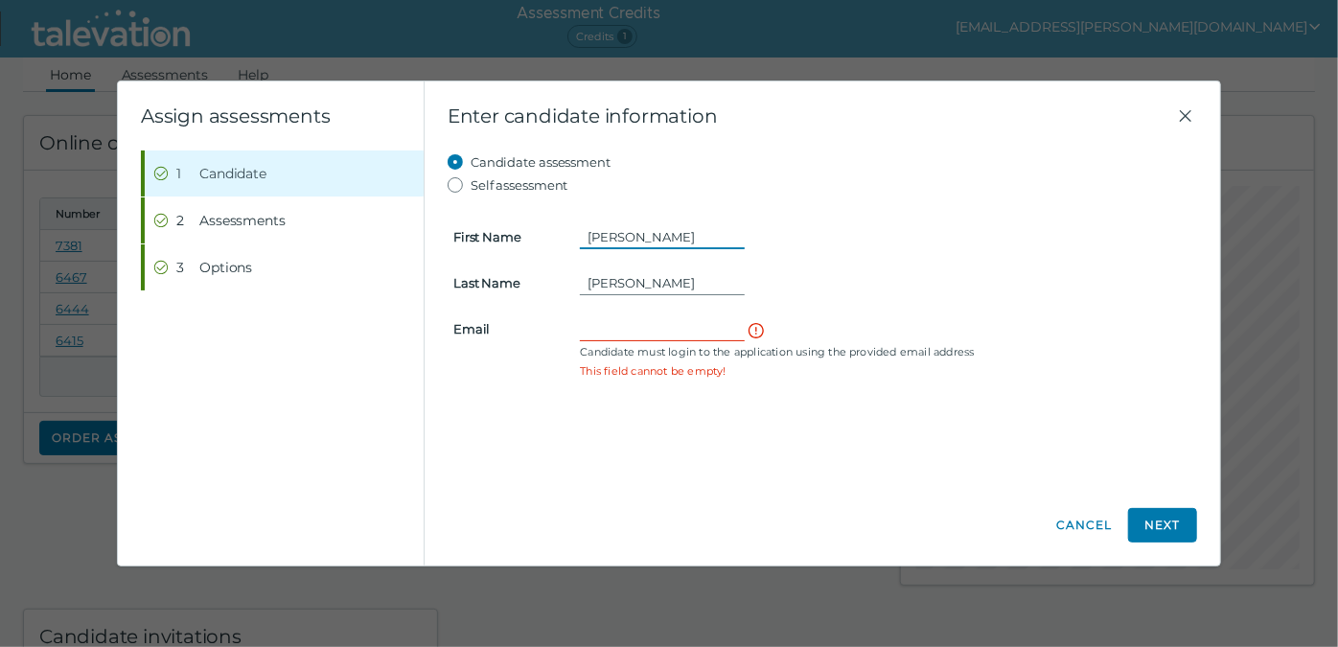
type input "David"
click at [587, 328] on input "Email" at bounding box center [662, 328] width 165 height 23
paste input "David.pellotjr@gmail.com"
type input "David.pellotjr@gmail.com"
click at [1163, 524] on button "Next" at bounding box center [1162, 525] width 69 height 35
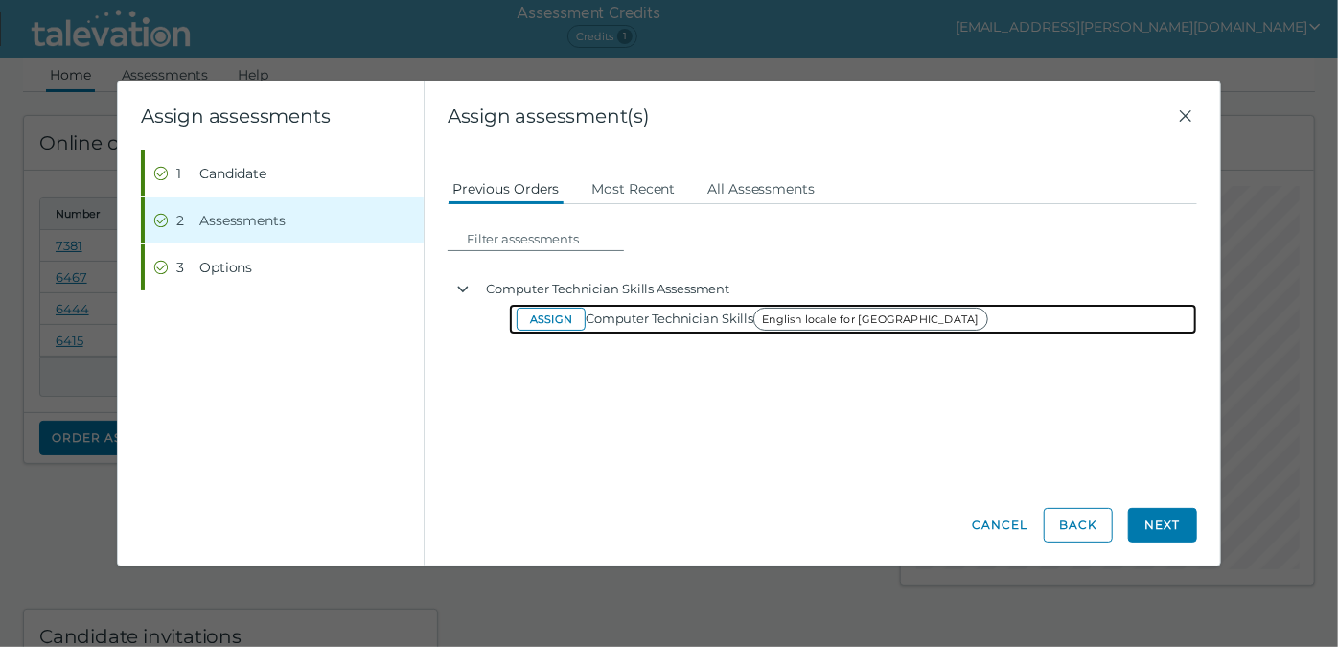
click at [562, 318] on button "Assign" at bounding box center [551, 319] width 69 height 23
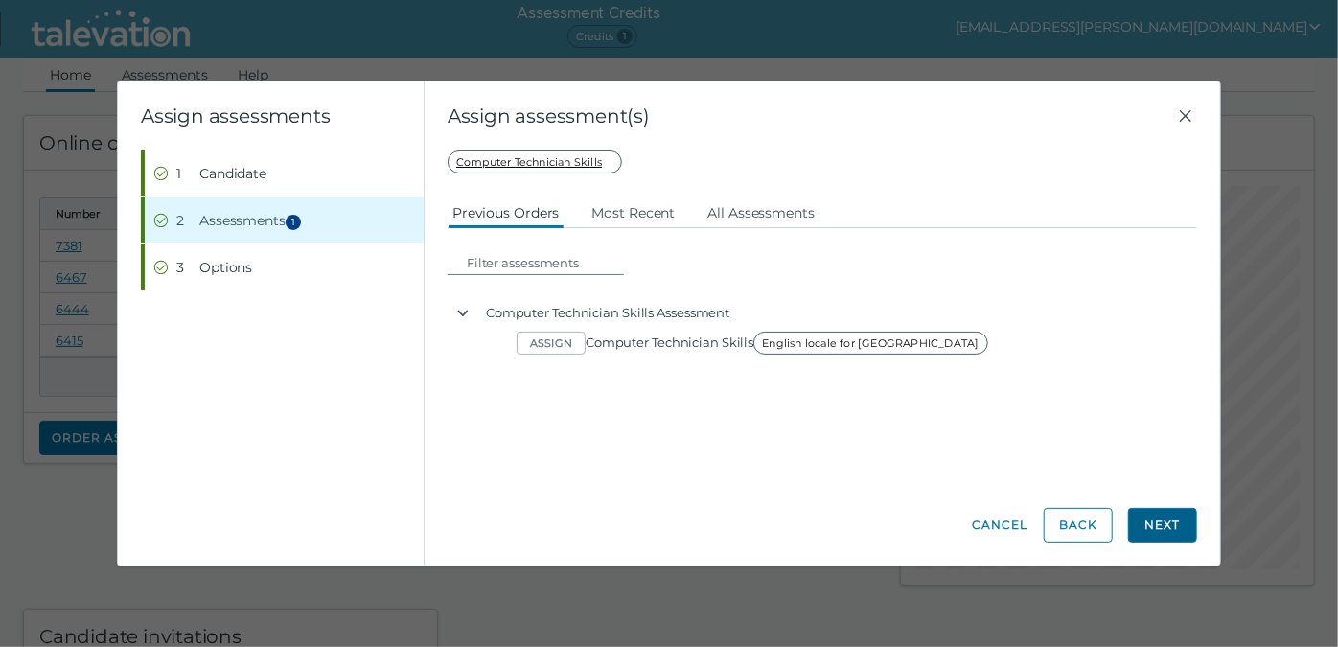
click at [1181, 530] on button "Next" at bounding box center [1162, 525] width 69 height 35
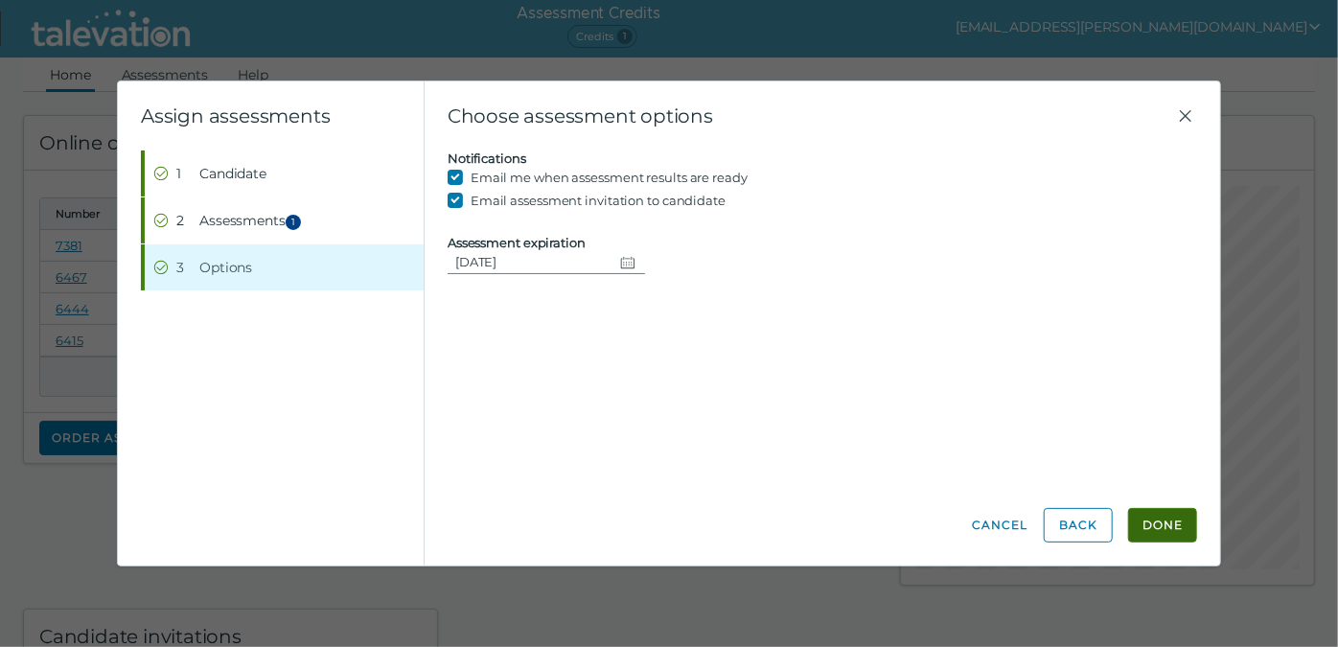
click at [1168, 524] on button "Done" at bounding box center [1162, 525] width 69 height 35
